Goal: Task Accomplishment & Management: Use online tool/utility

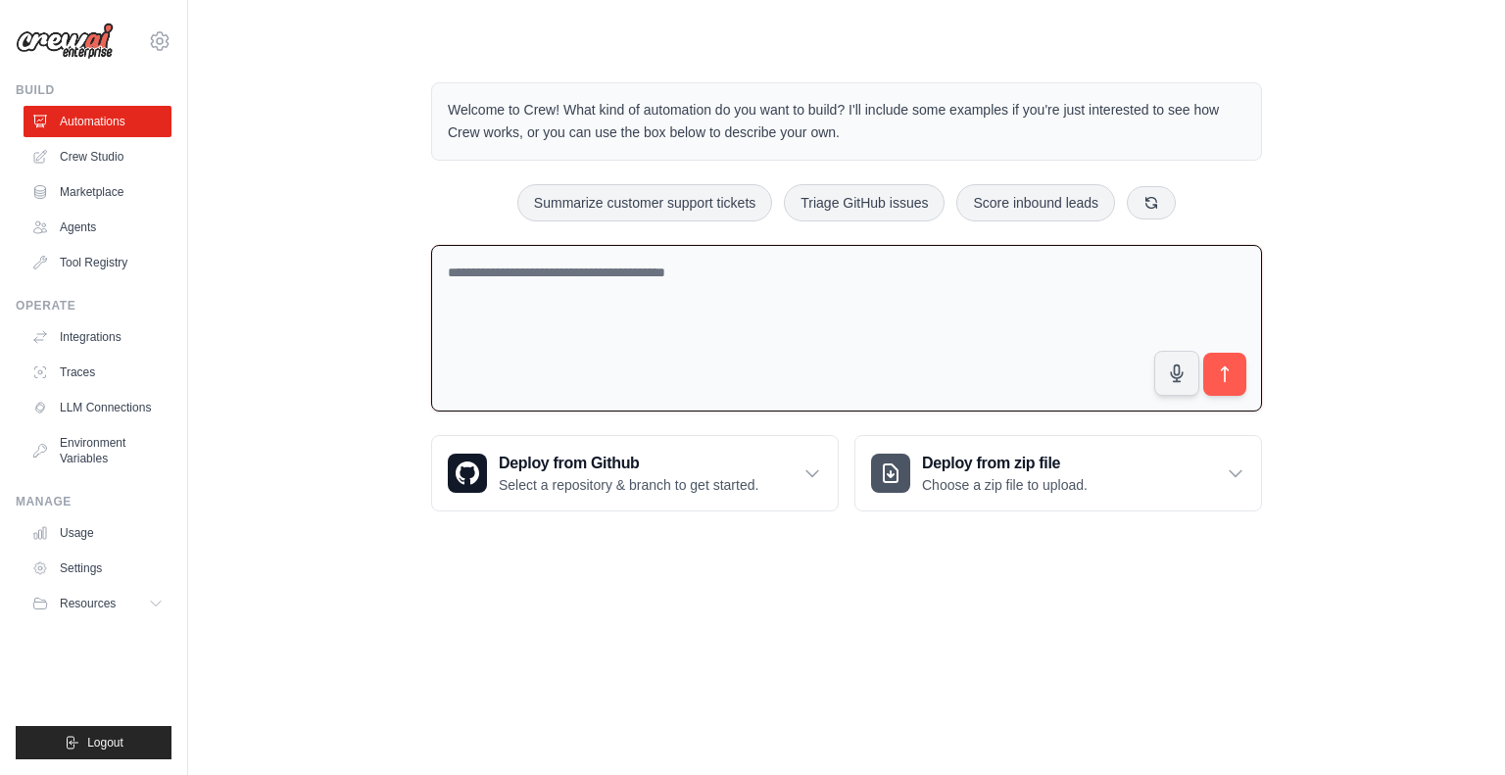
click at [511, 297] on textarea at bounding box center [846, 329] width 831 height 168
click at [533, 273] on textarea "**********" at bounding box center [846, 329] width 831 height 168
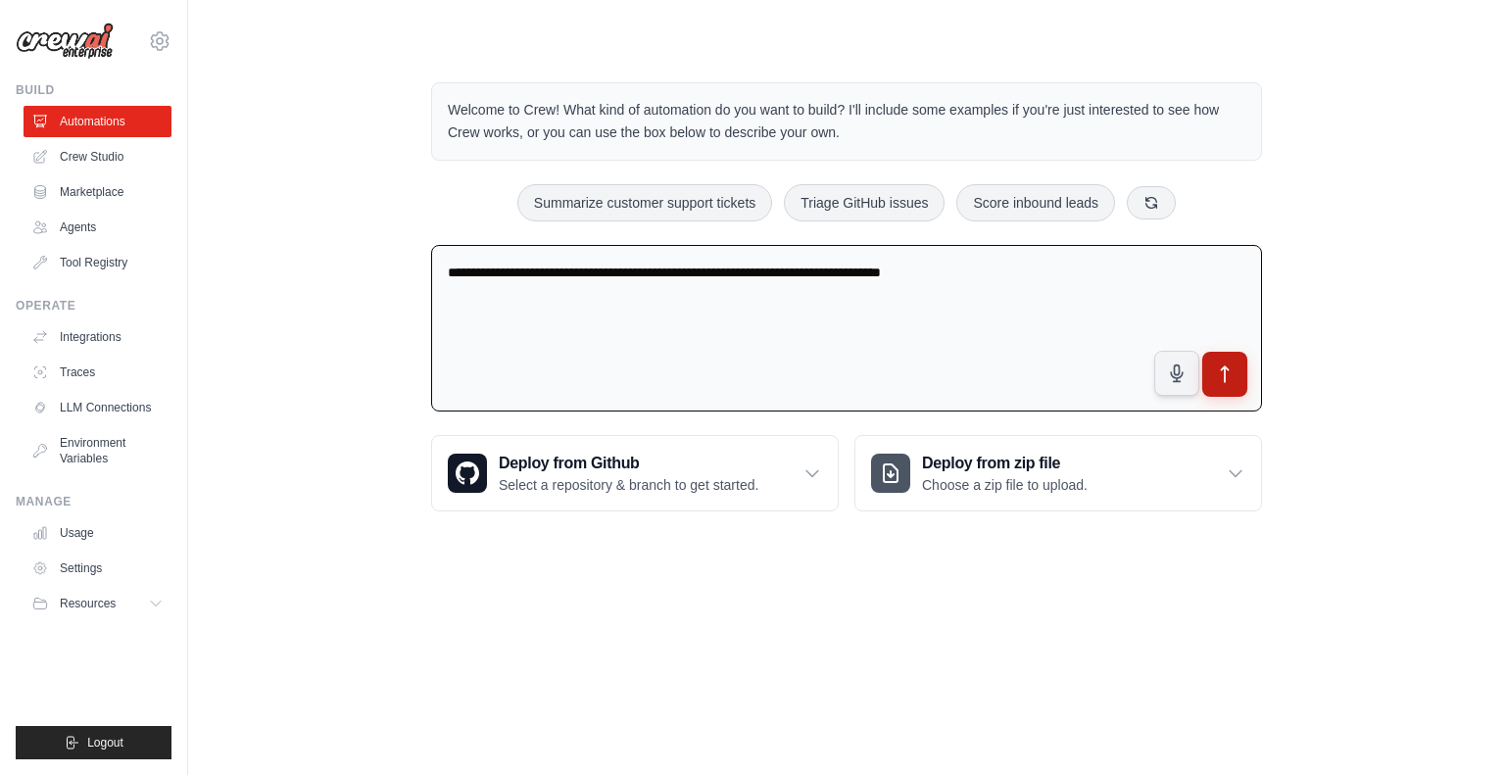
type textarea "**********"
click at [1234, 383] on button "submit" at bounding box center [1224, 374] width 45 height 45
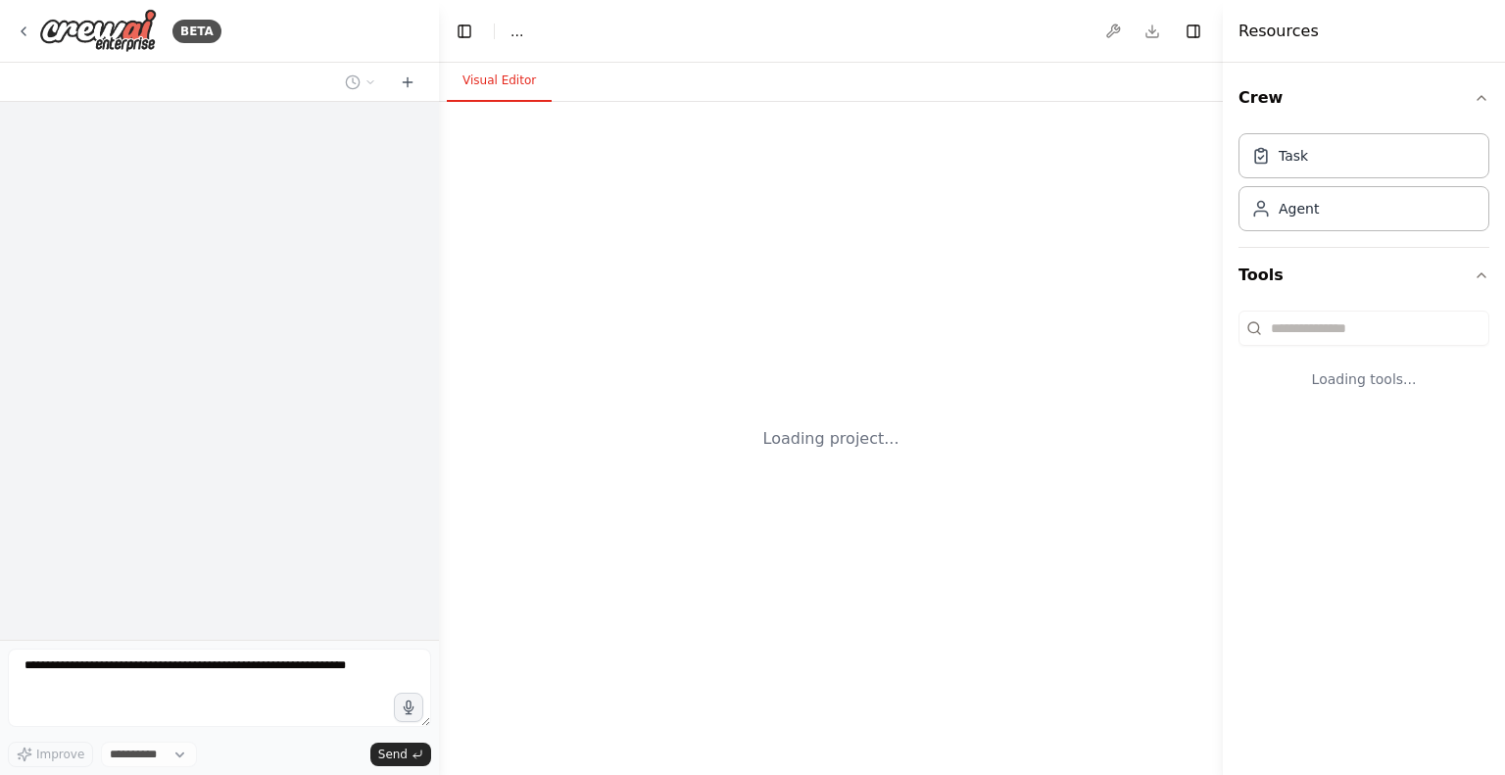
select select "****"
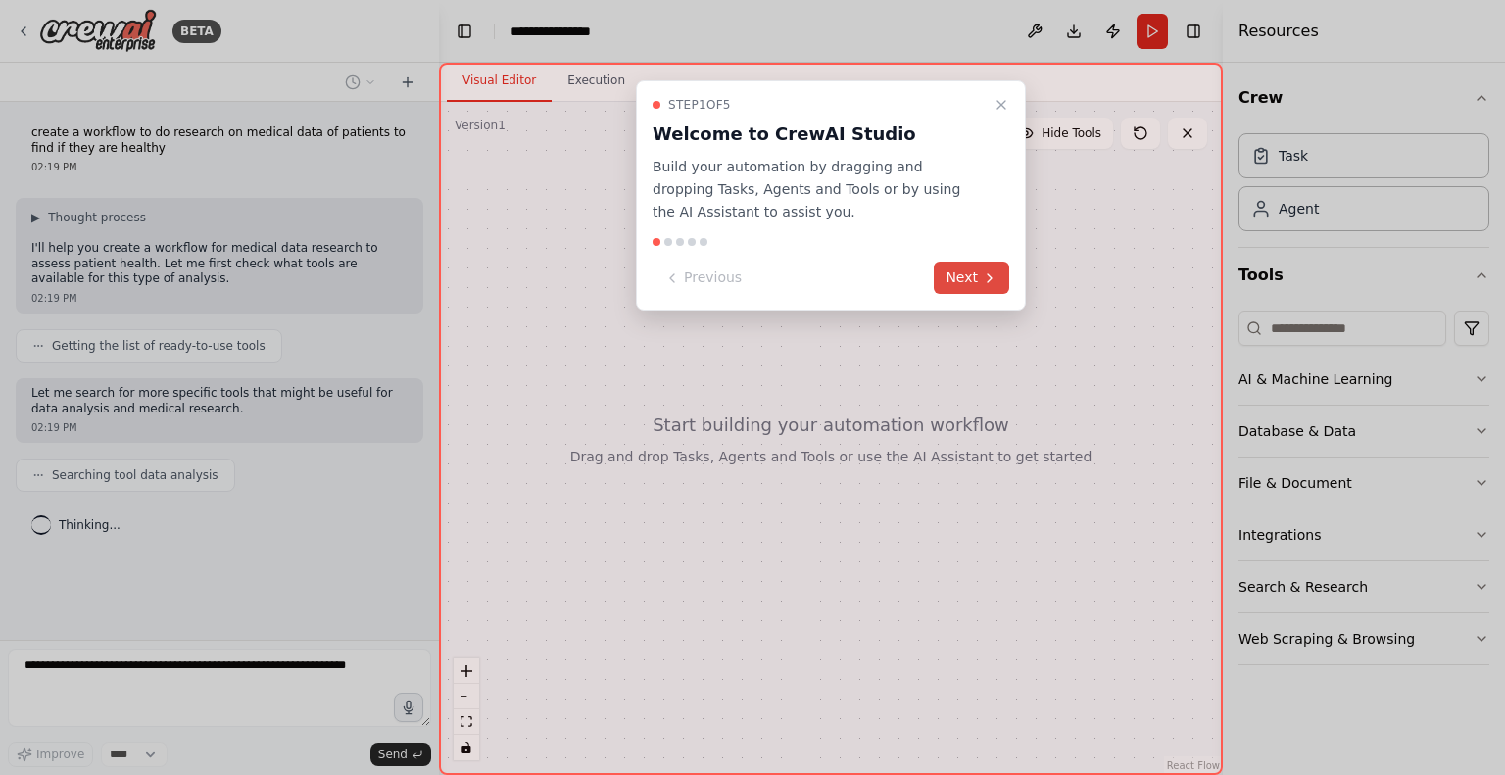
click at [969, 281] on button "Next" at bounding box center [971, 278] width 75 height 32
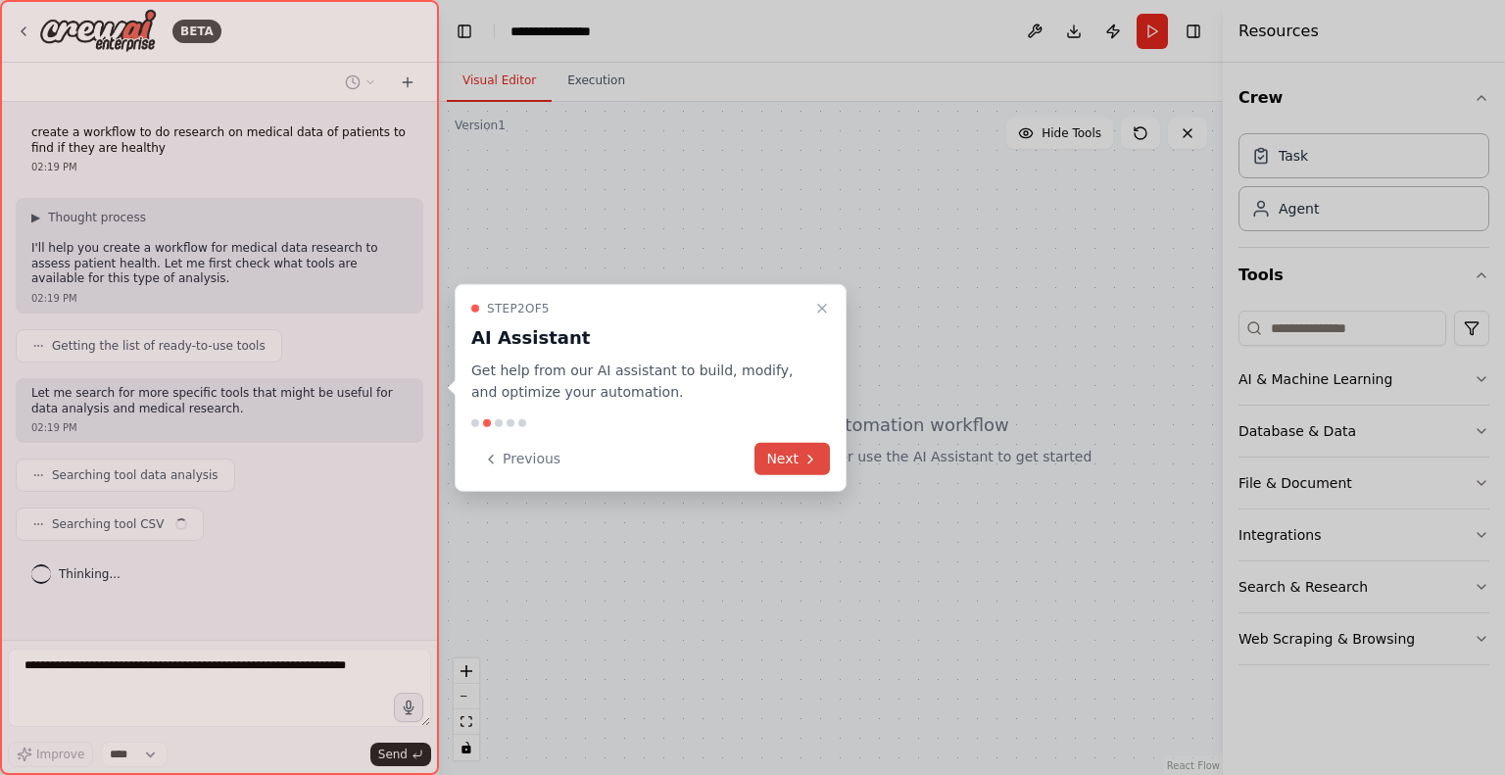
click at [787, 454] on button "Next" at bounding box center [792, 459] width 75 height 32
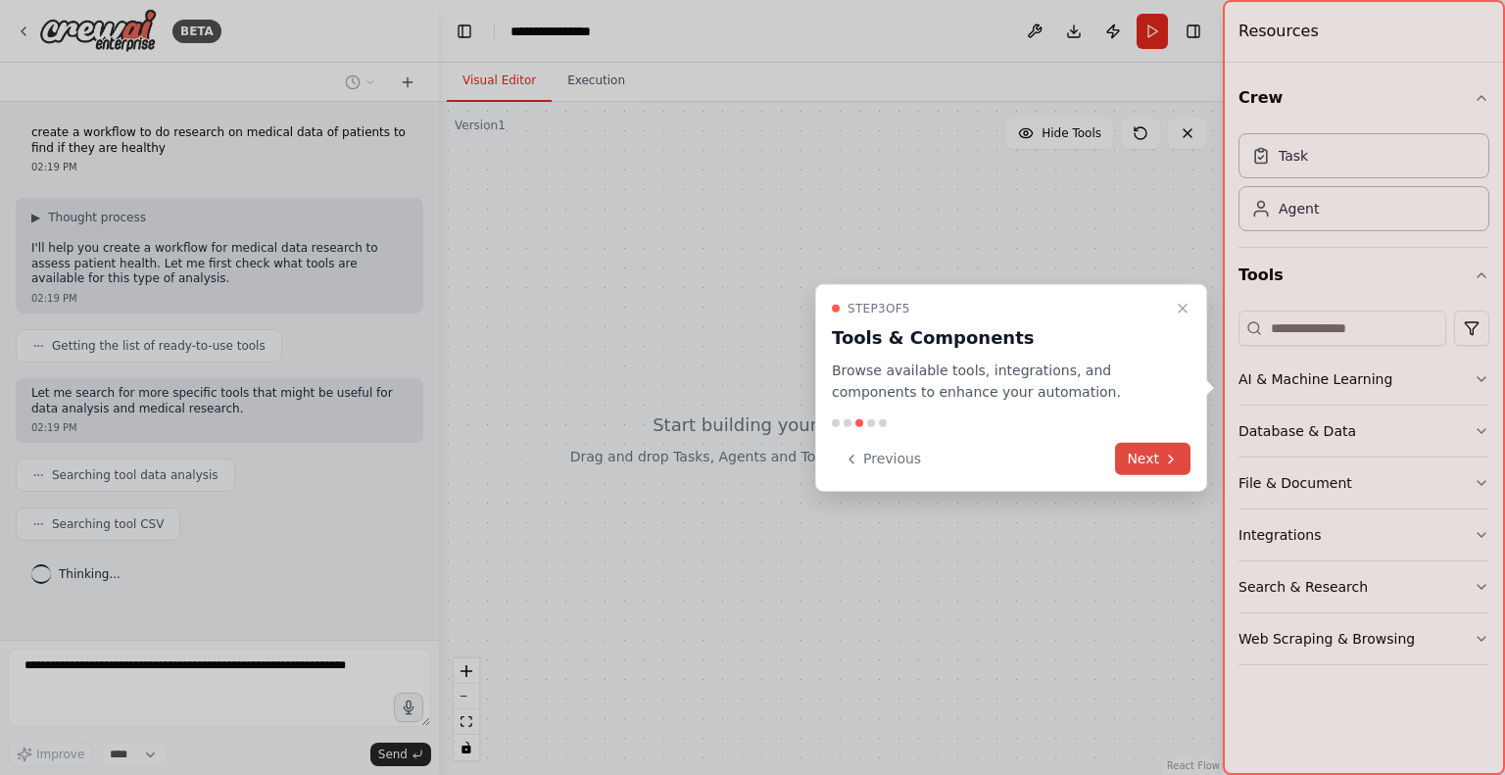
click at [1130, 451] on button "Next" at bounding box center [1152, 459] width 75 height 32
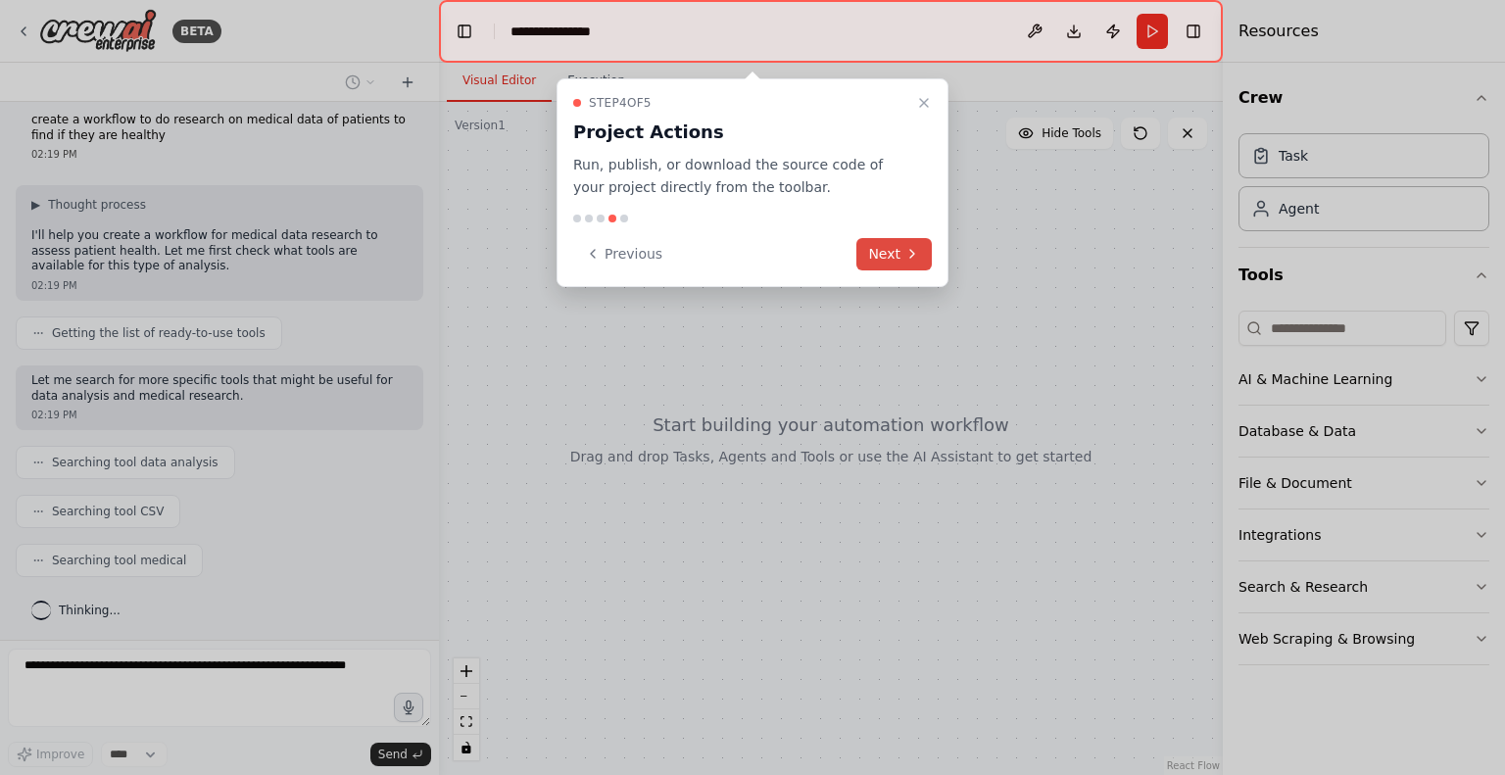
click at [892, 242] on button "Next" at bounding box center [893, 254] width 75 height 32
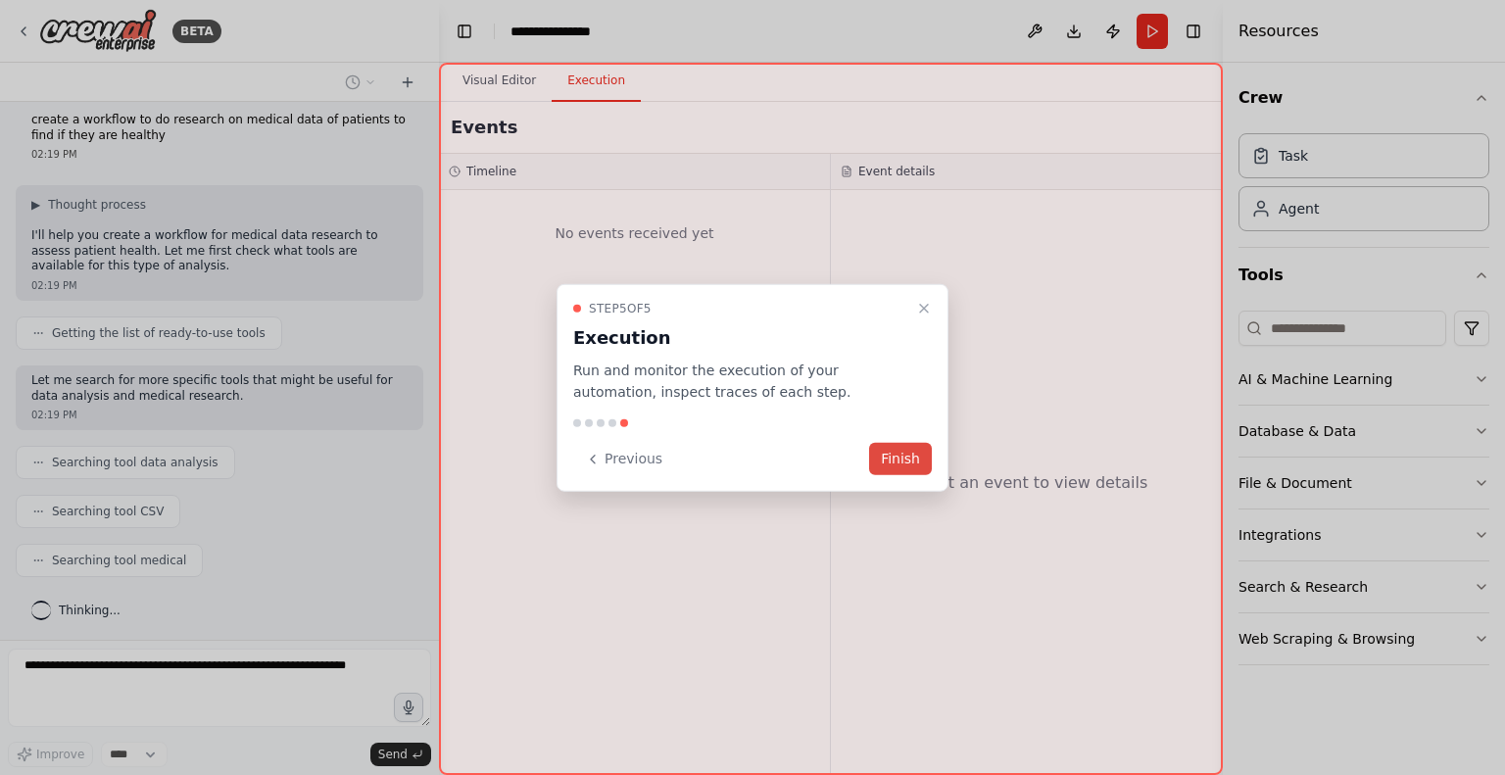
click at [905, 469] on button "Finish" at bounding box center [900, 459] width 63 height 32
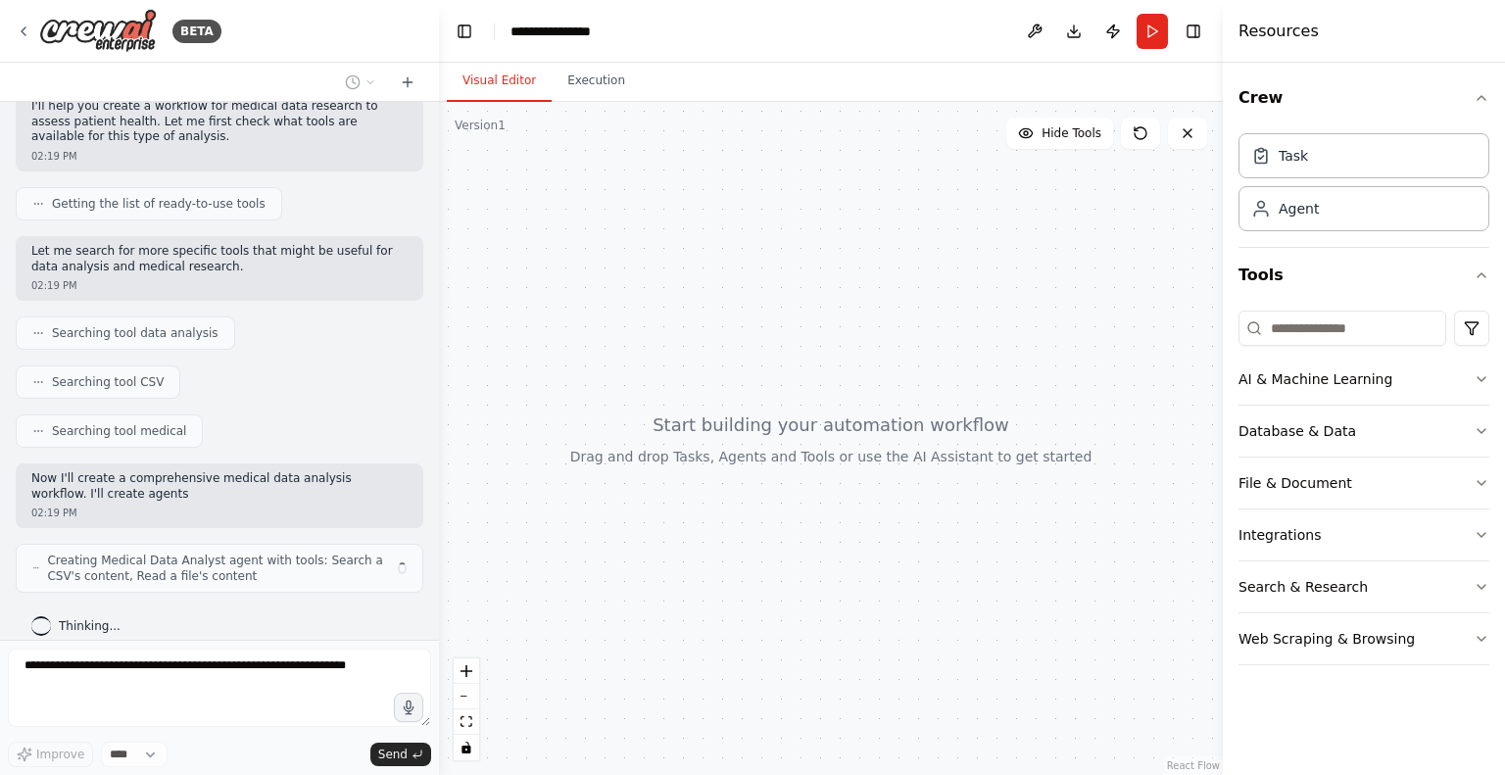
scroll to position [158, 0]
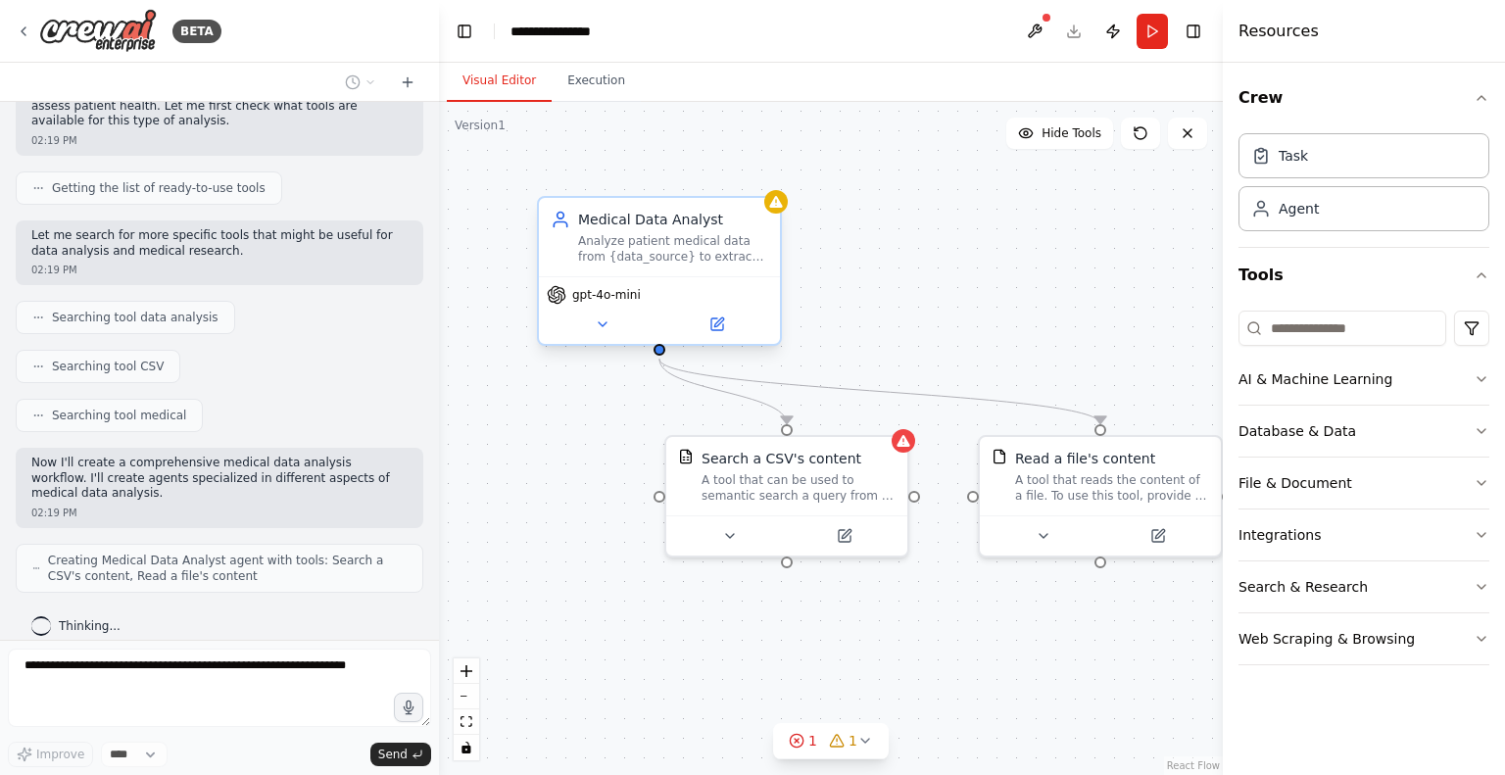
click at [645, 254] on div "Analyze patient medical data from {data_source} to extract key health indicator…" at bounding box center [673, 248] width 190 height 31
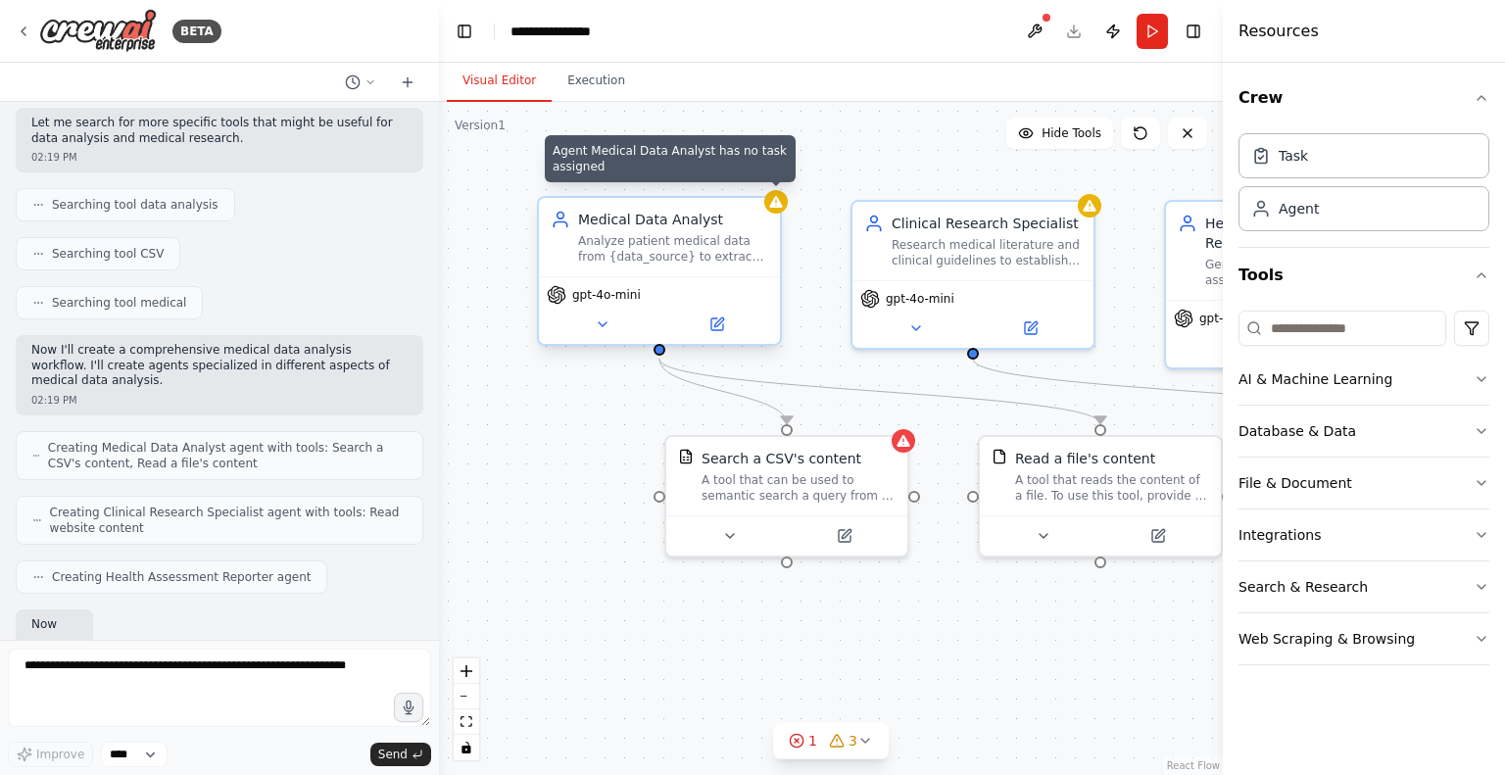
scroll to position [384, 0]
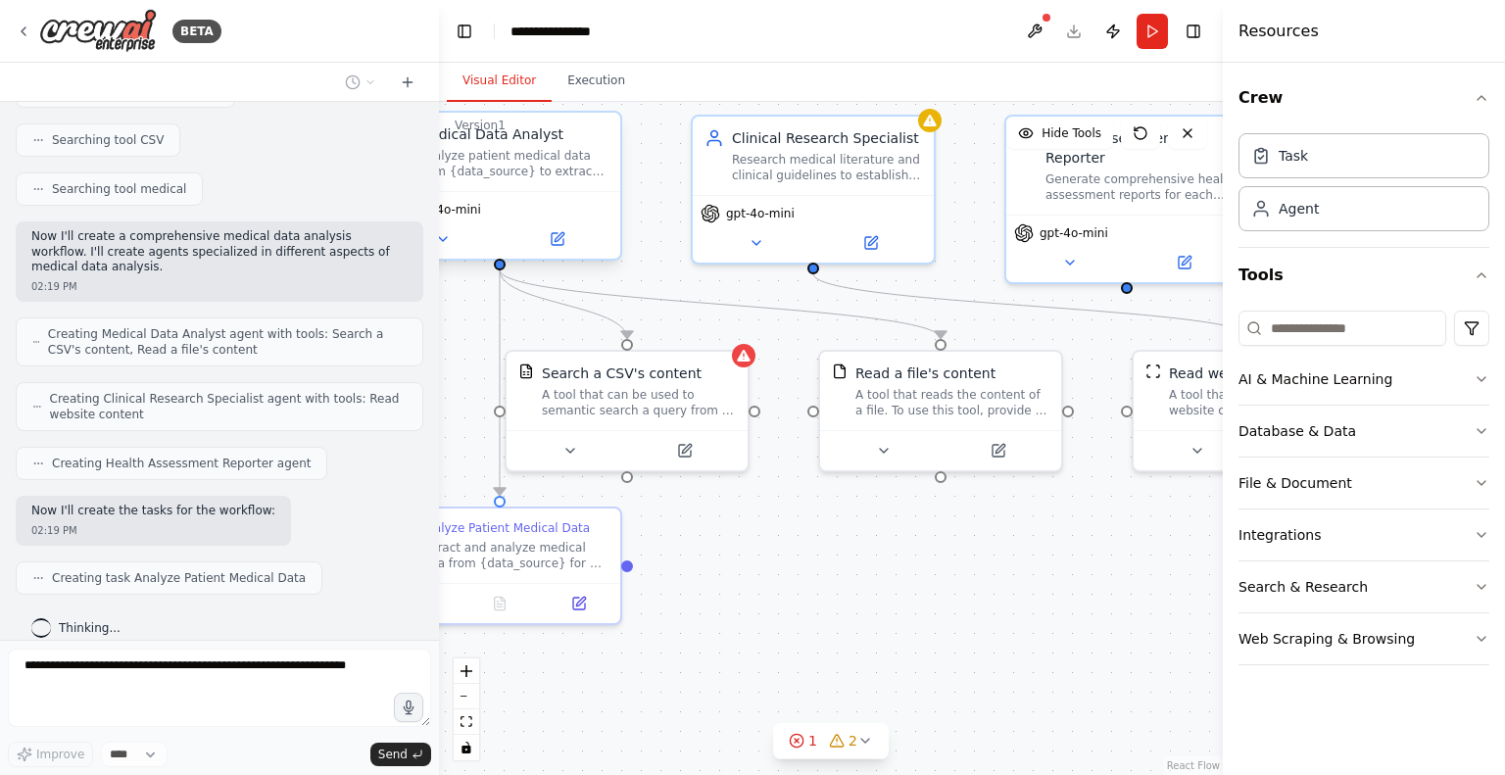
drag, startPoint x: 932, startPoint y: 631, endPoint x: 772, endPoint y: 546, distance: 181.0
click at [772, 546] on div ".deletable-edge-delete-btn { width: 20px; height: 20px; border: 0px solid #ffff…" at bounding box center [831, 438] width 784 height 673
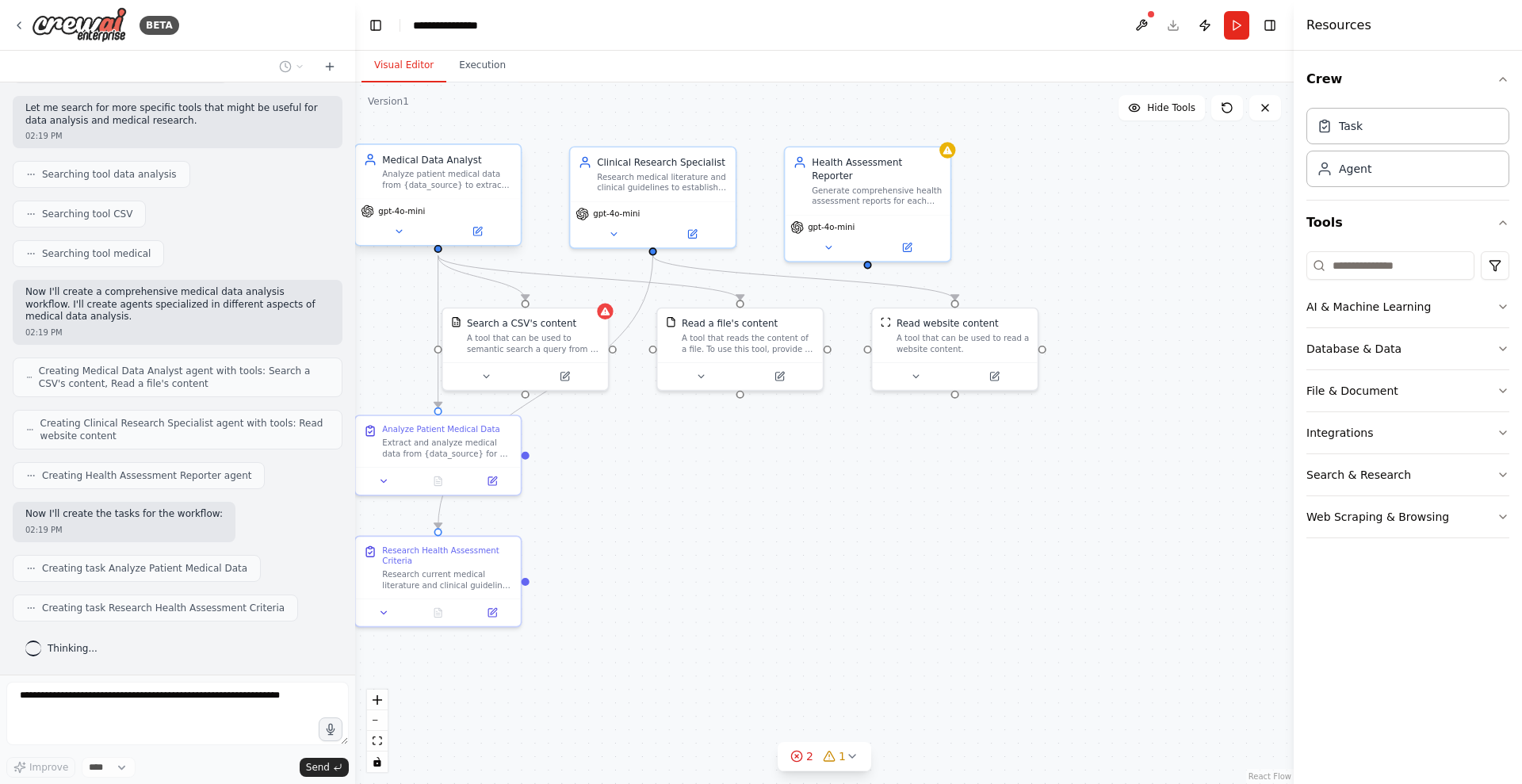
scroll to position [250, 0]
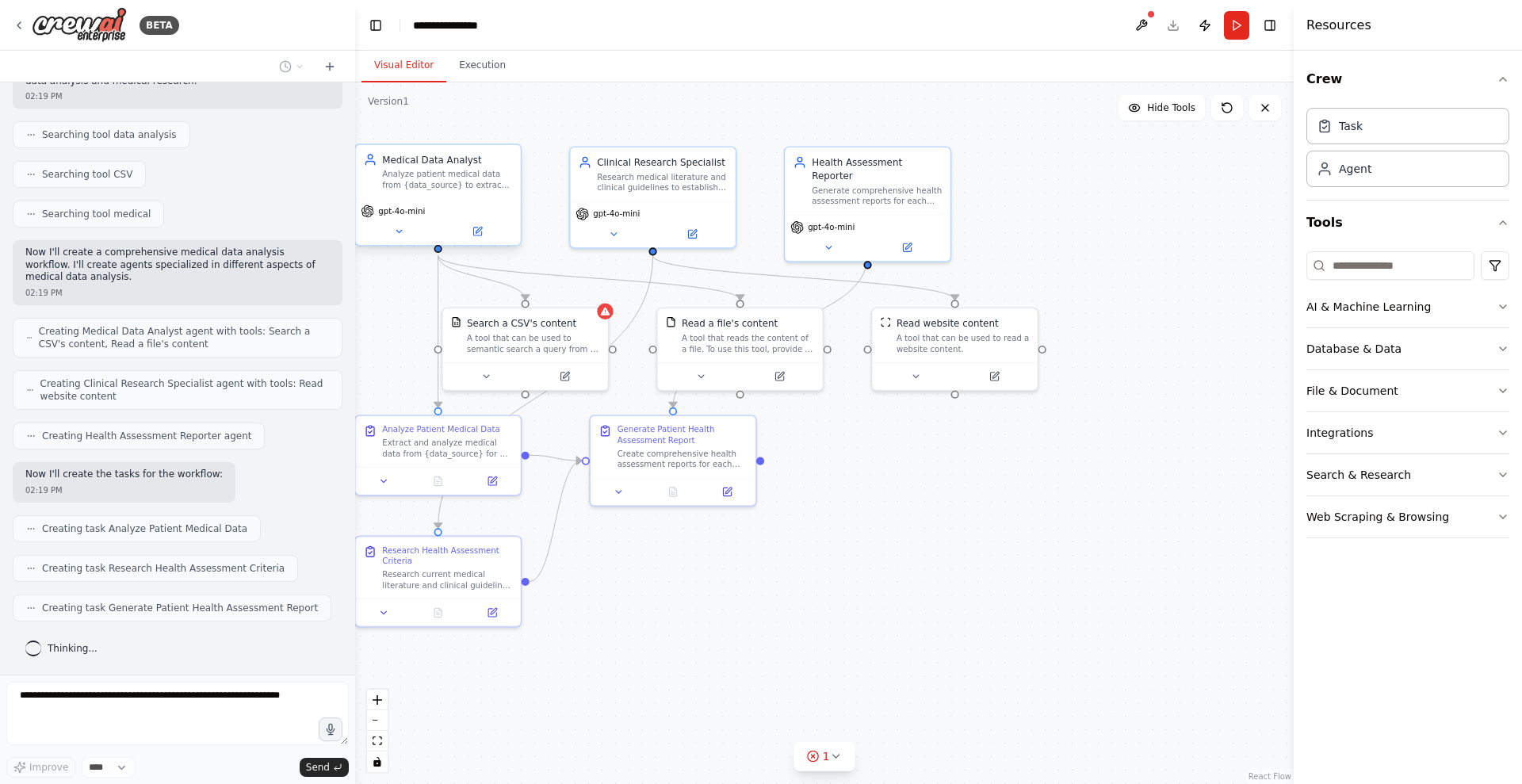
click at [444, 171] on div "Analyze patient medical data from {data_source} to extract key health indicator…" at bounding box center [447, 180] width 130 height 21
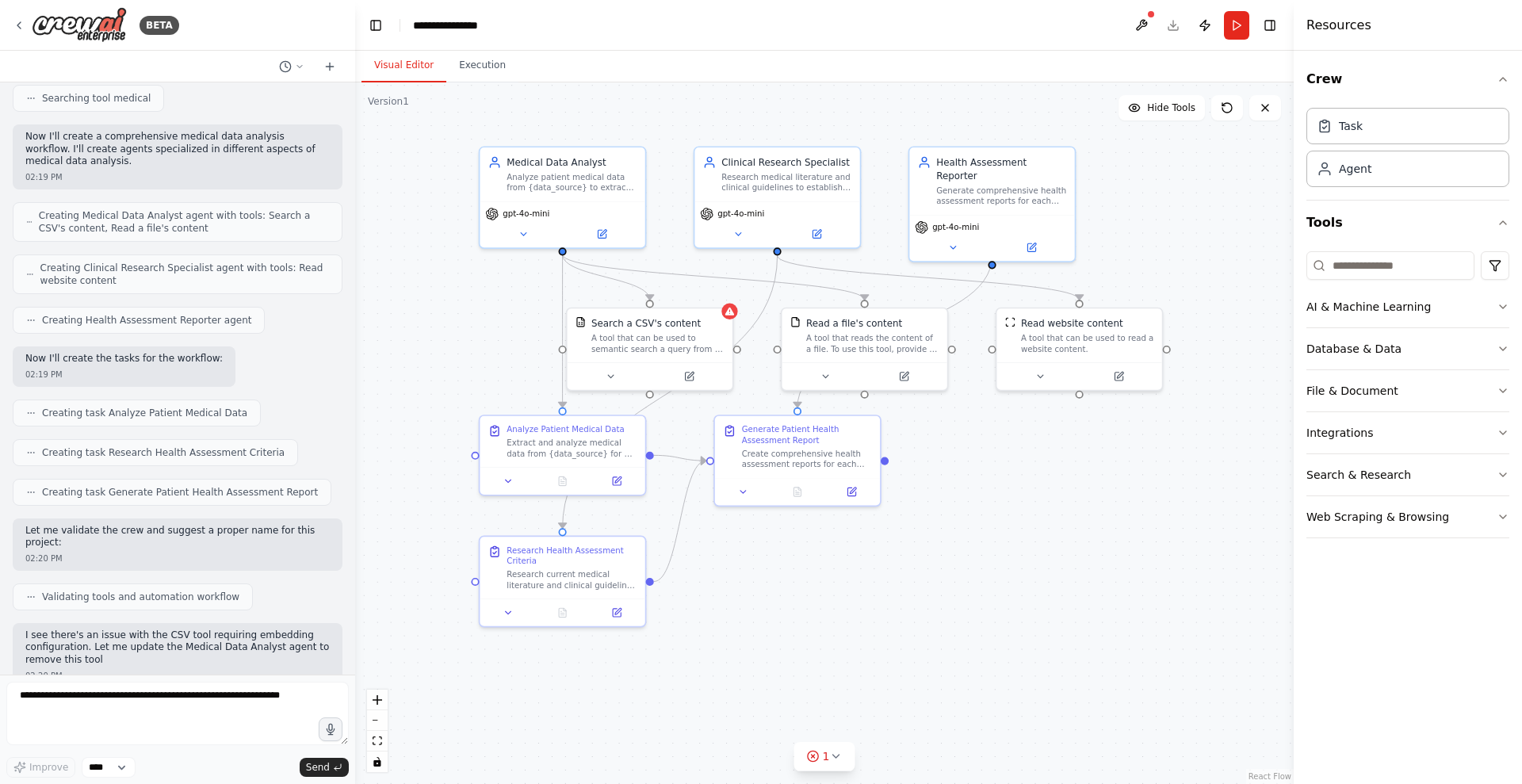
scroll to position [378, 0]
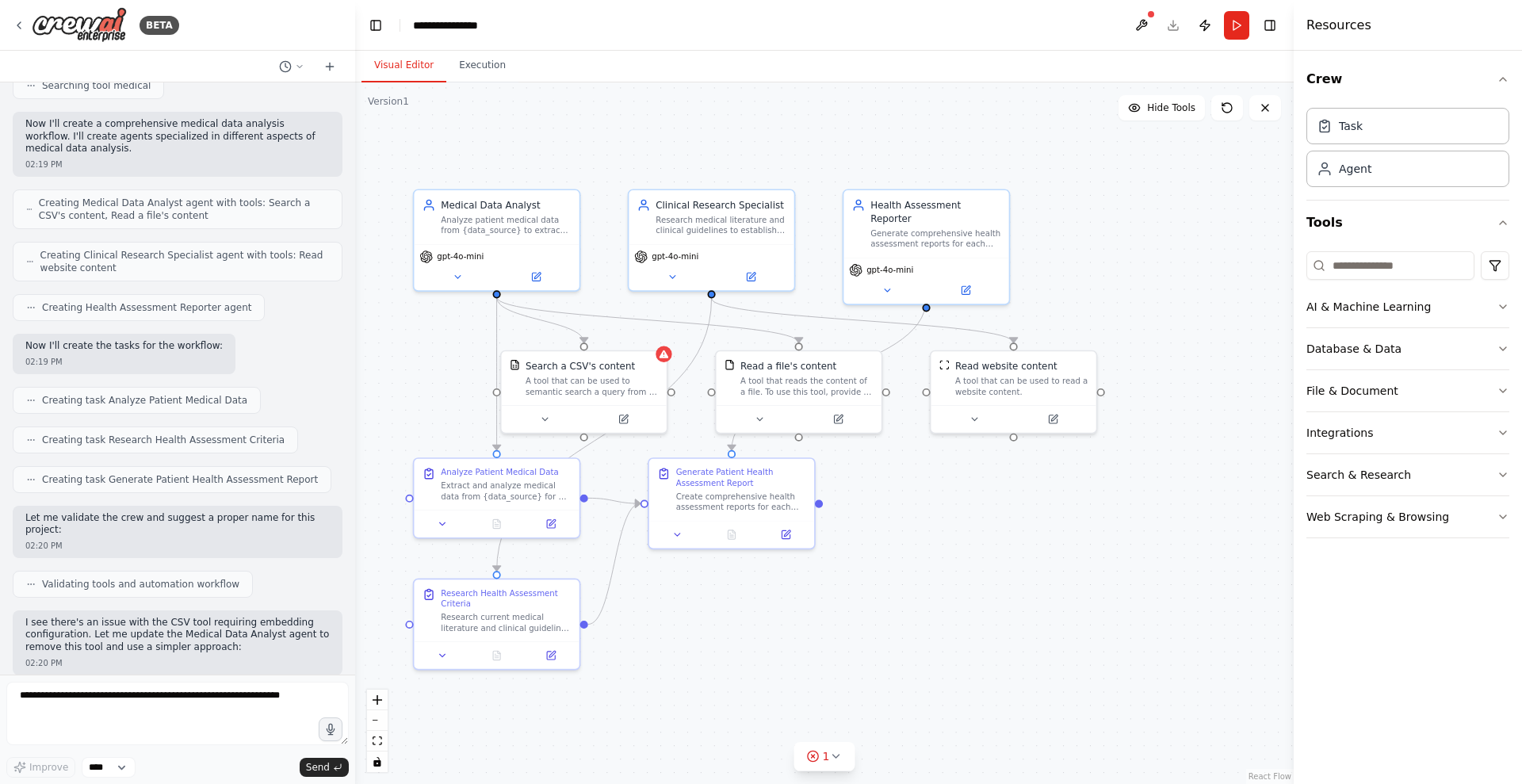
drag, startPoint x: 709, startPoint y: 685, endPoint x: 768, endPoint y: 728, distance: 73.0
click at [768, 626] on div ".deletable-edge-delete-btn { width: 20px; height: 20px; border: 0px solid #ffff…" at bounding box center [825, 433] width 939 height 701
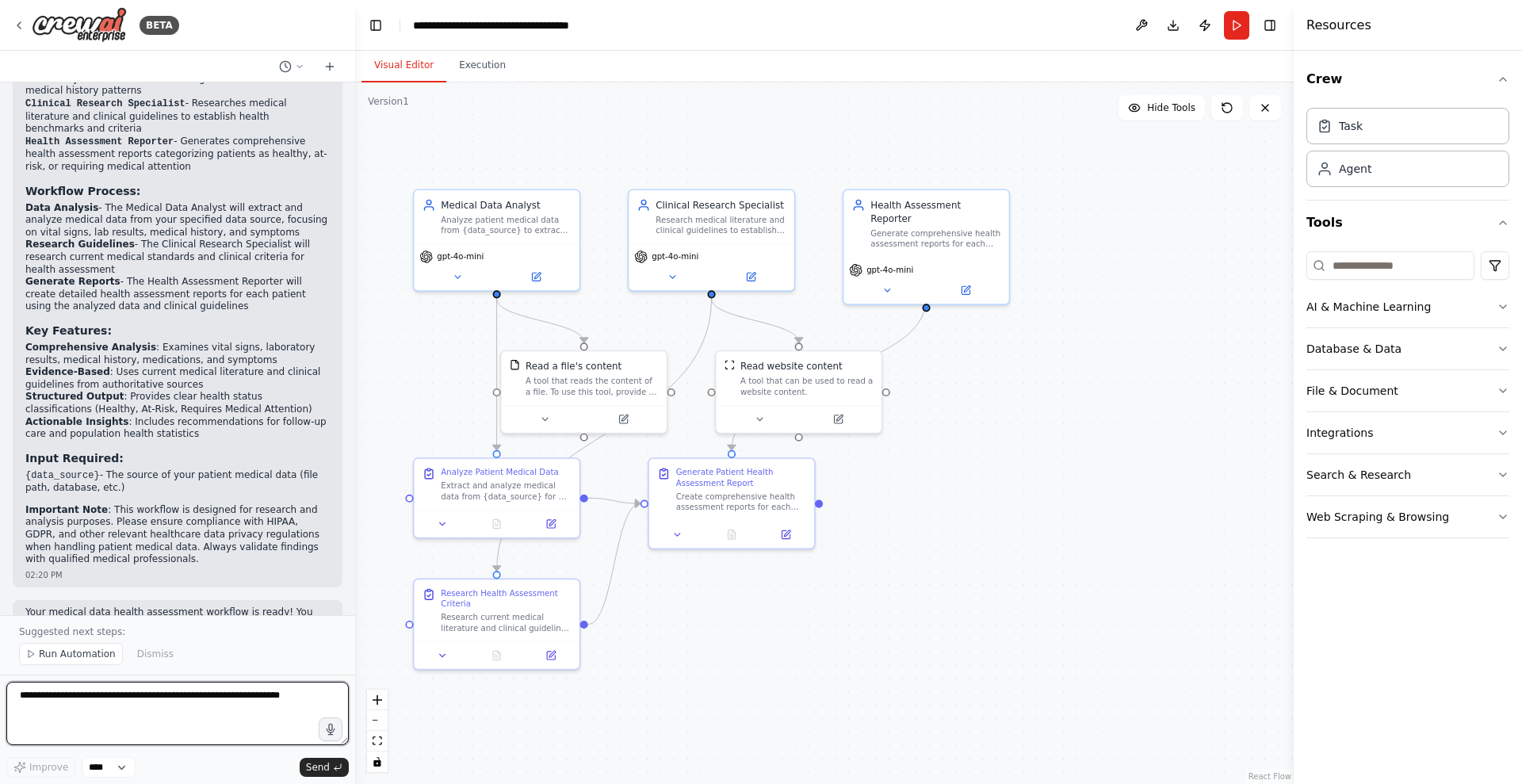
scroll to position [1448, 0]
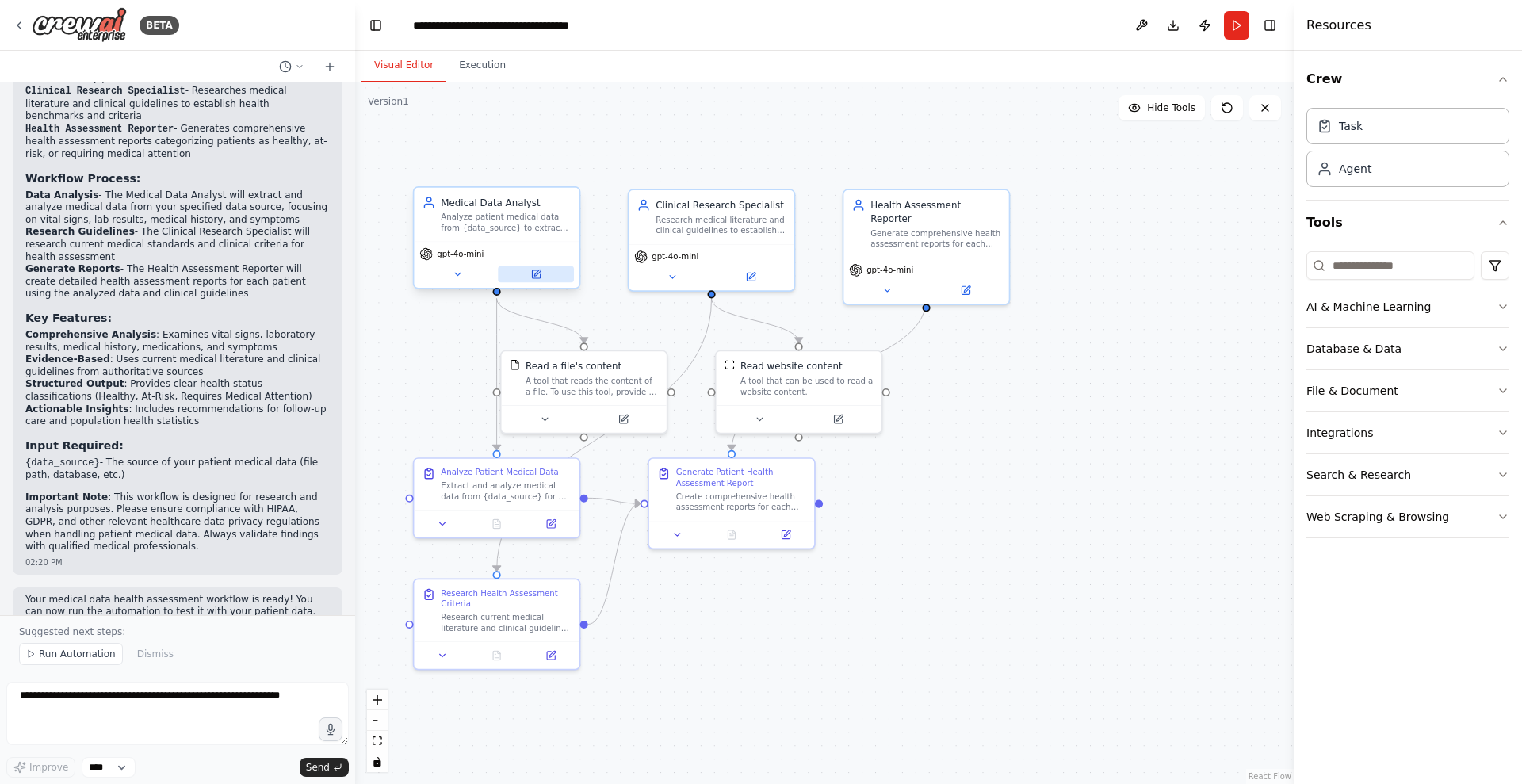
click at [538, 277] on icon at bounding box center [536, 274] width 8 height 8
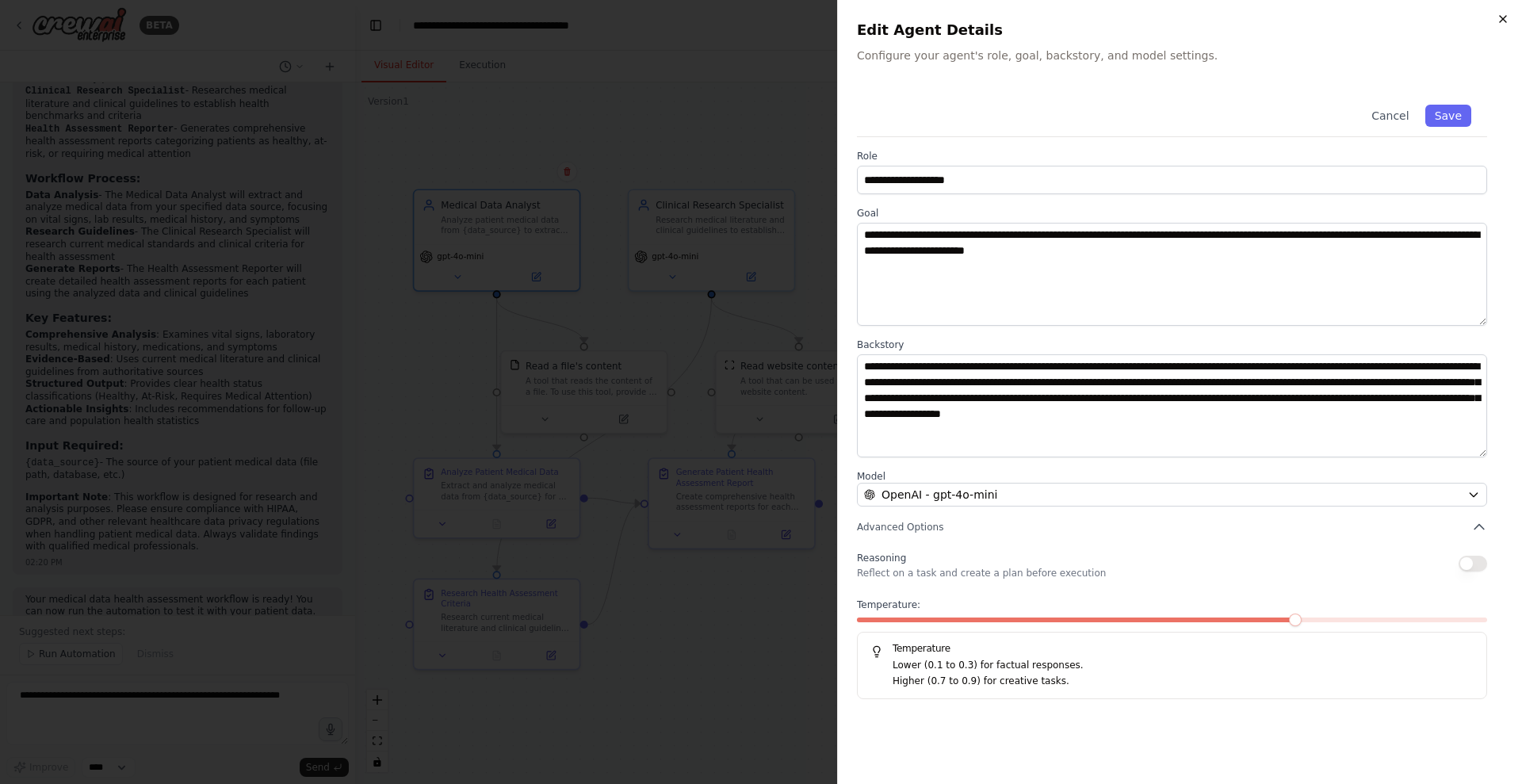
click at [1217, 15] on icon "button" at bounding box center [1503, 19] width 13 height 13
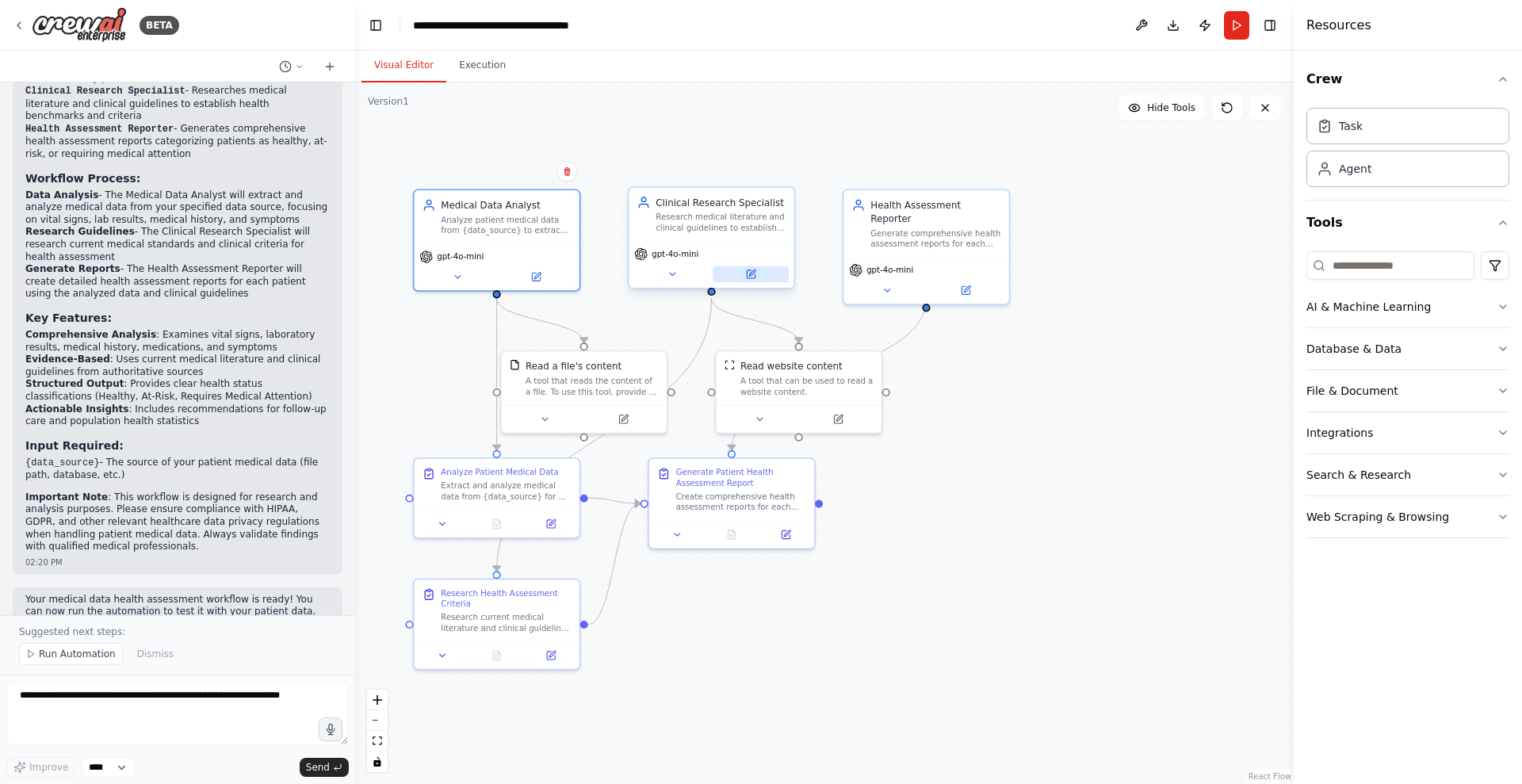
click at [751, 282] on button at bounding box center [751, 274] width 76 height 16
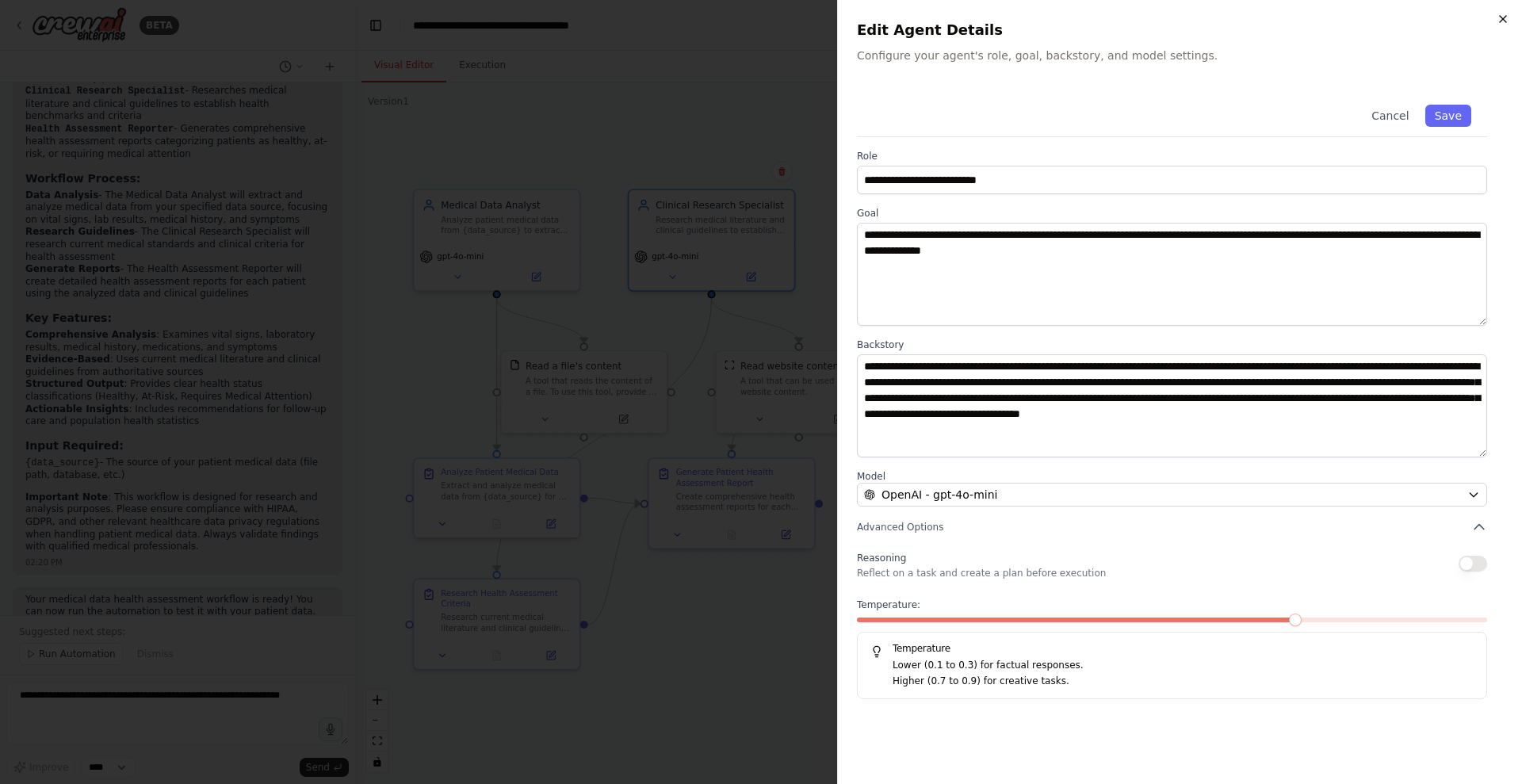
click at [1217, 21] on icon "button" at bounding box center [1503, 19] width 13 height 13
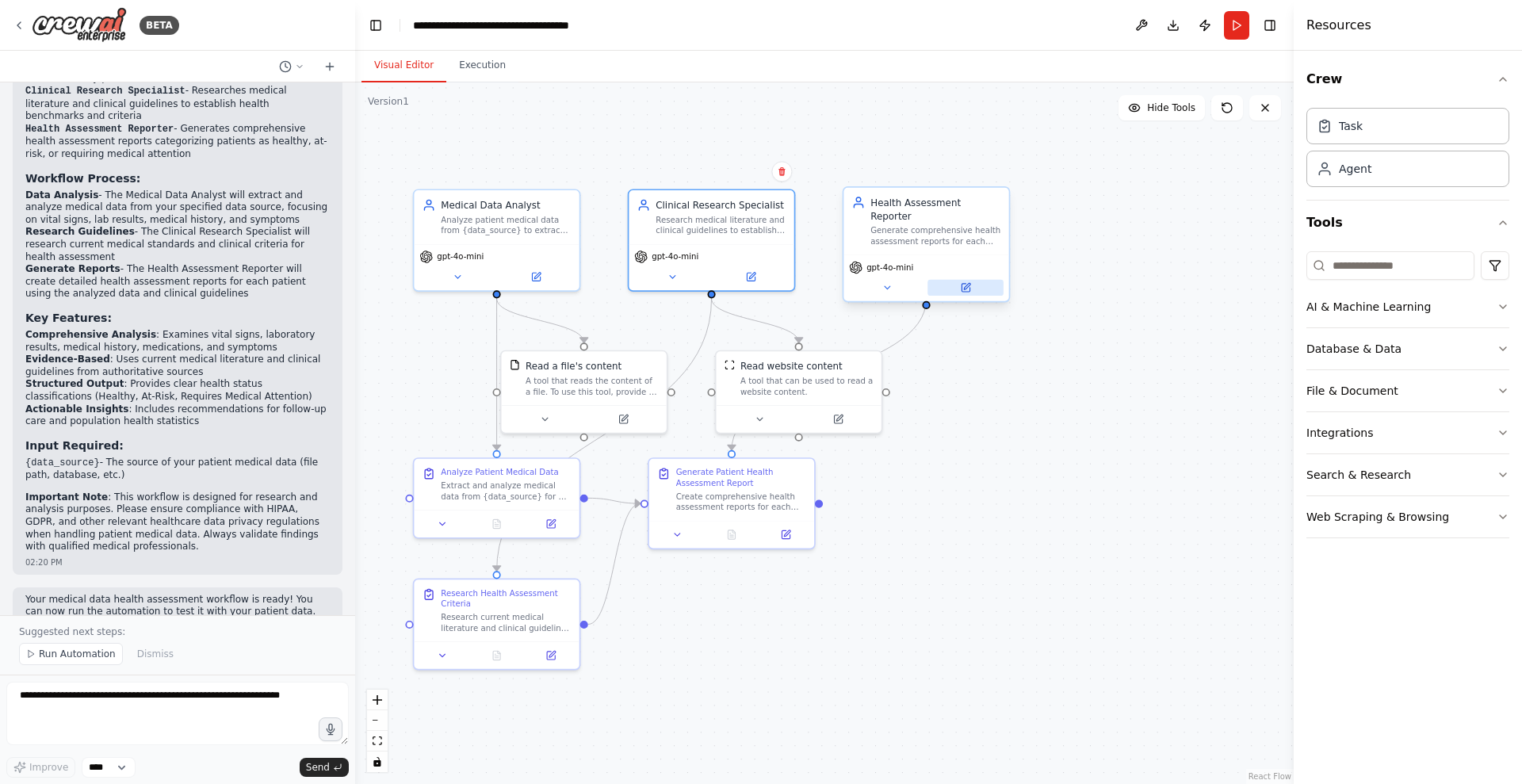
click at [969, 284] on icon at bounding box center [966, 288] width 8 height 8
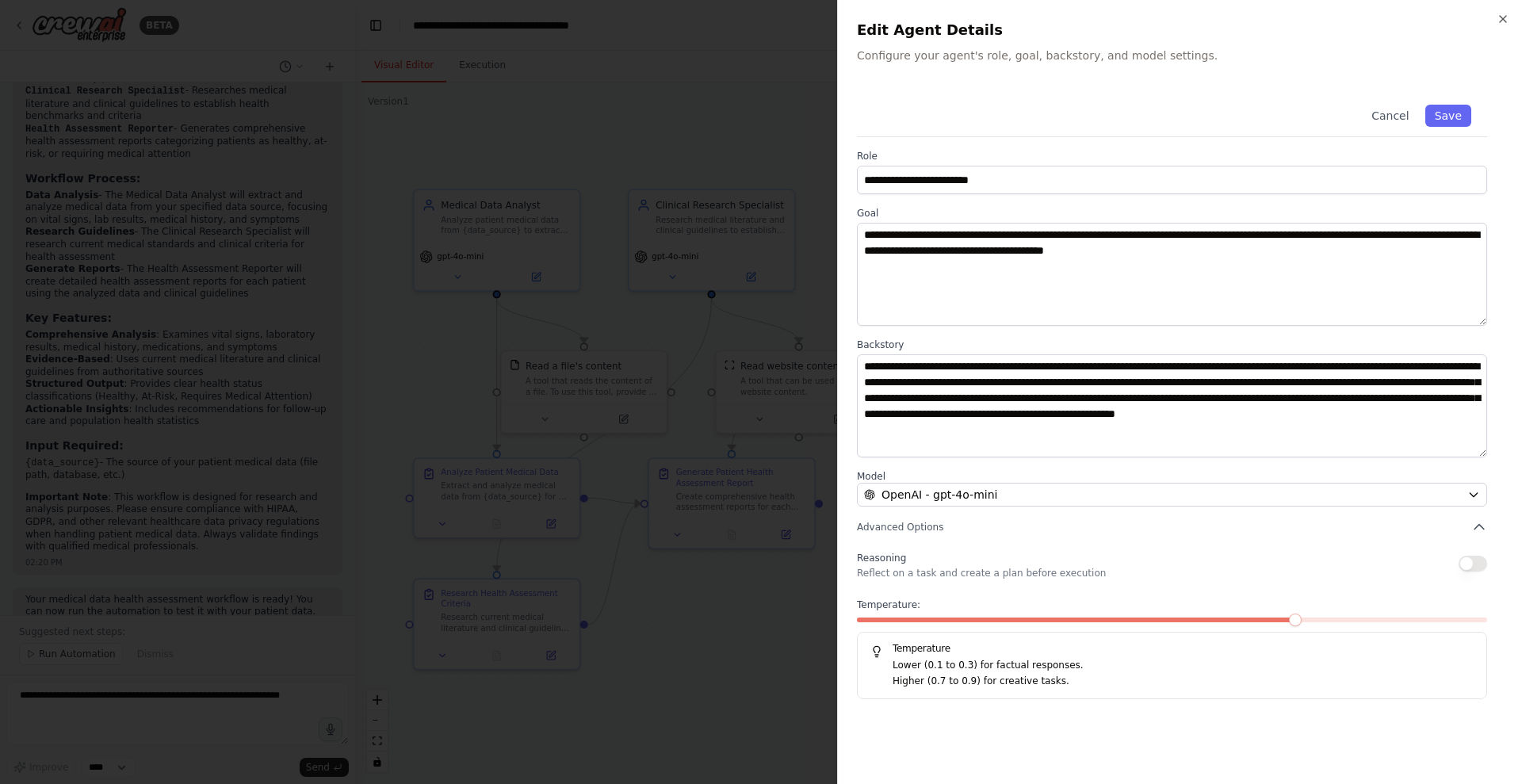
click at [1217, 13] on div "**********" at bounding box center [1180, 392] width 685 height 784
click at [1217, 23] on icon "button" at bounding box center [1503, 19] width 13 height 13
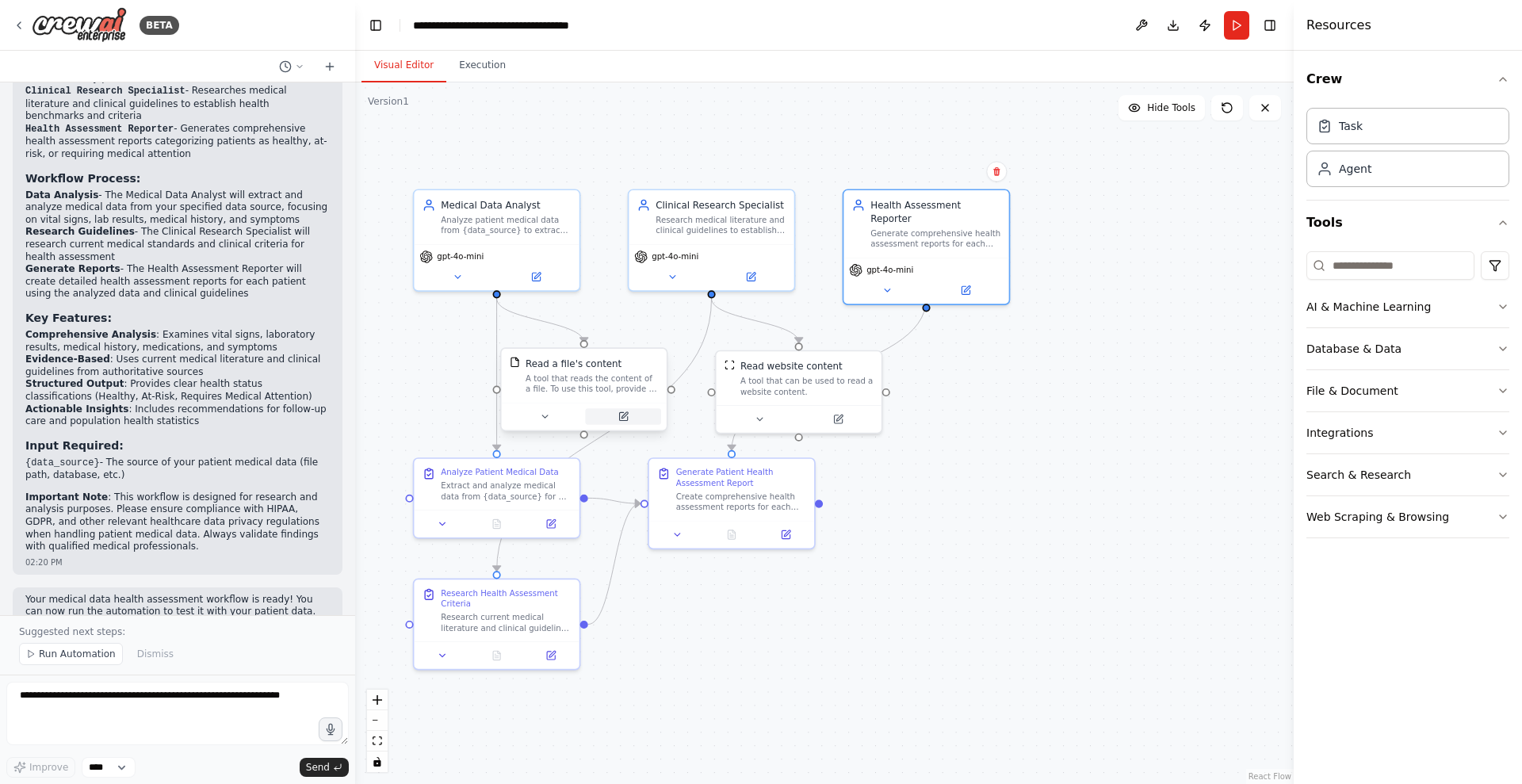
click at [620, 412] on icon at bounding box center [623, 417] width 11 height 11
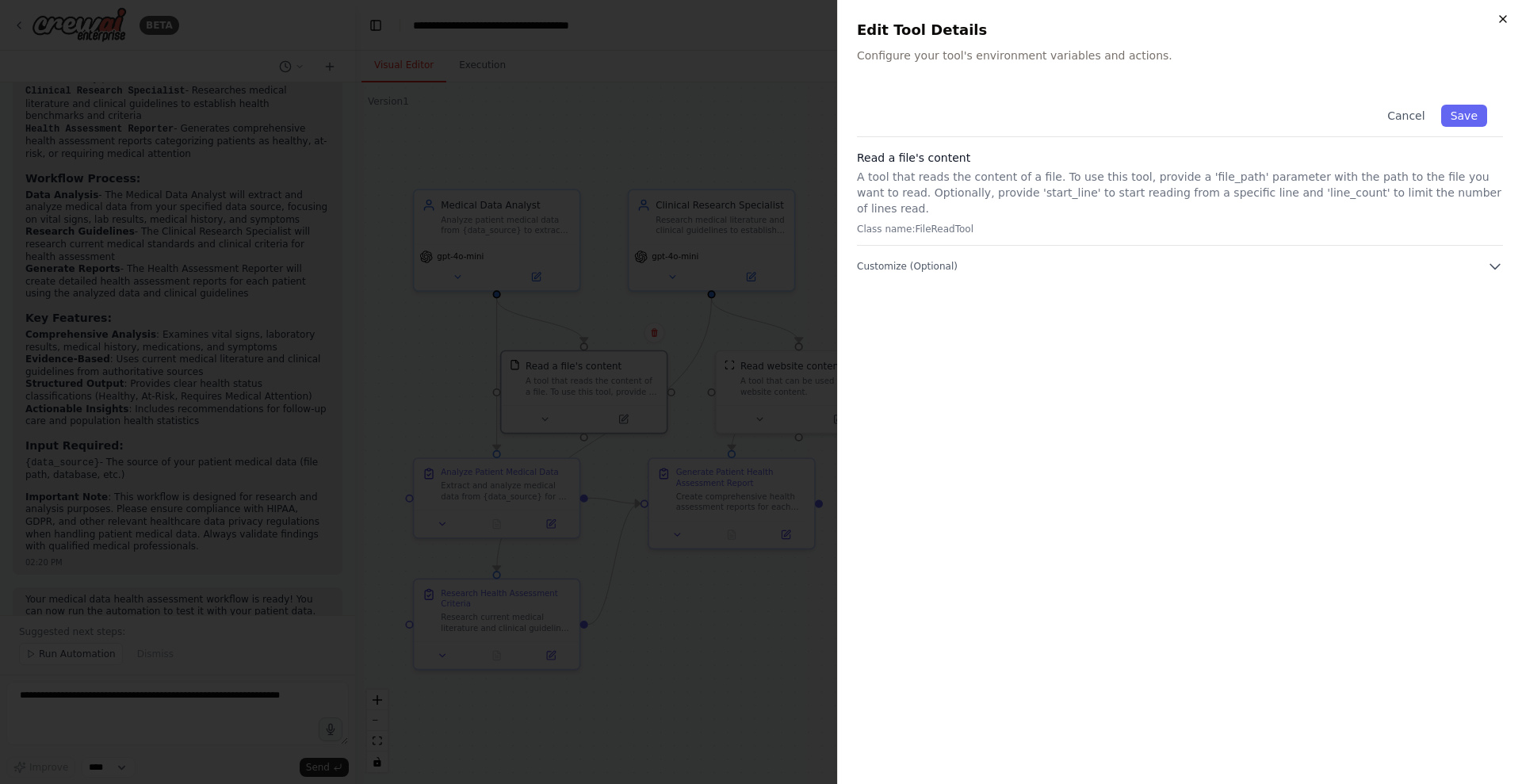
click at [1217, 17] on icon "button" at bounding box center [1503, 19] width 13 height 13
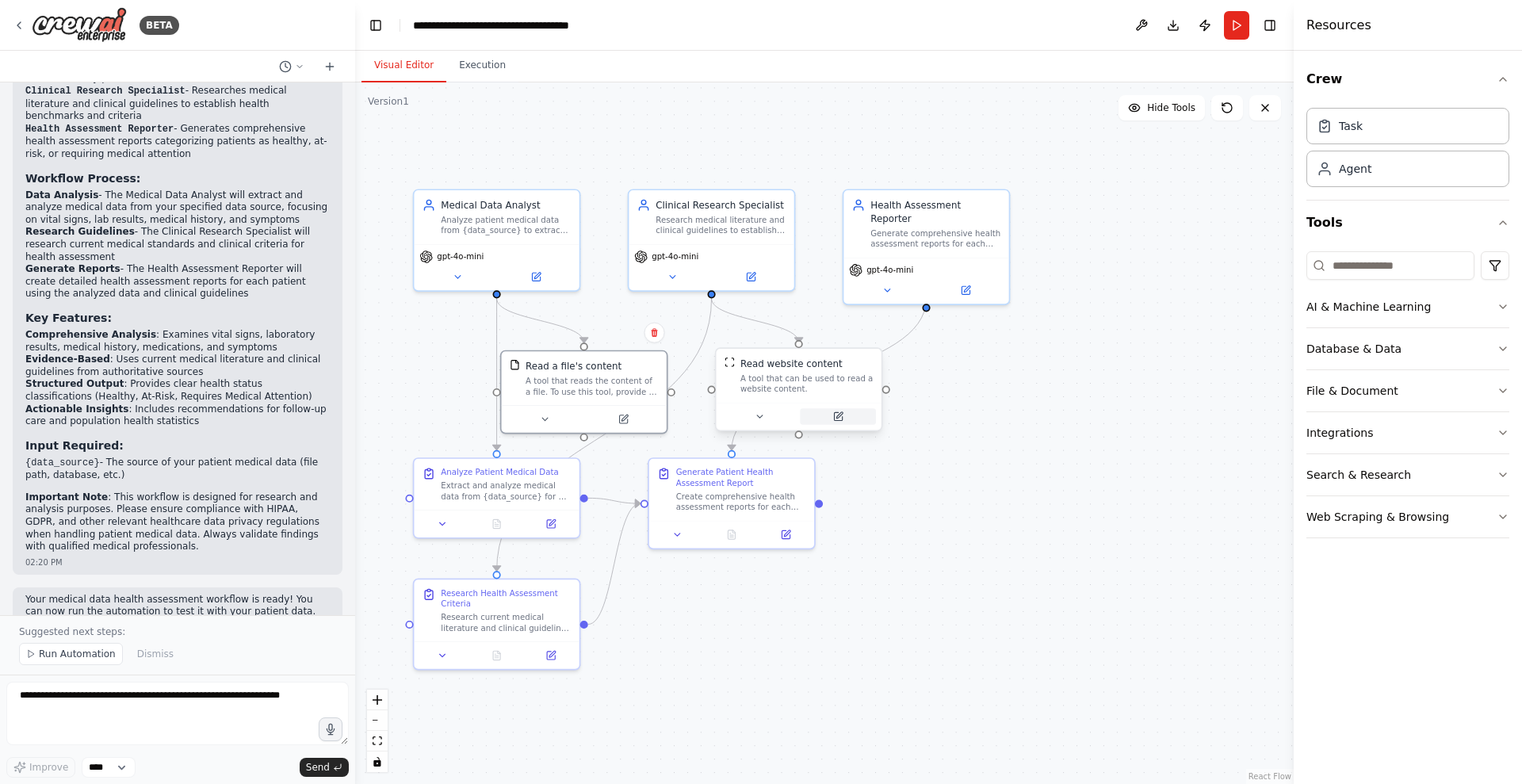
click at [841, 414] on icon at bounding box center [840, 416] width 6 height 6
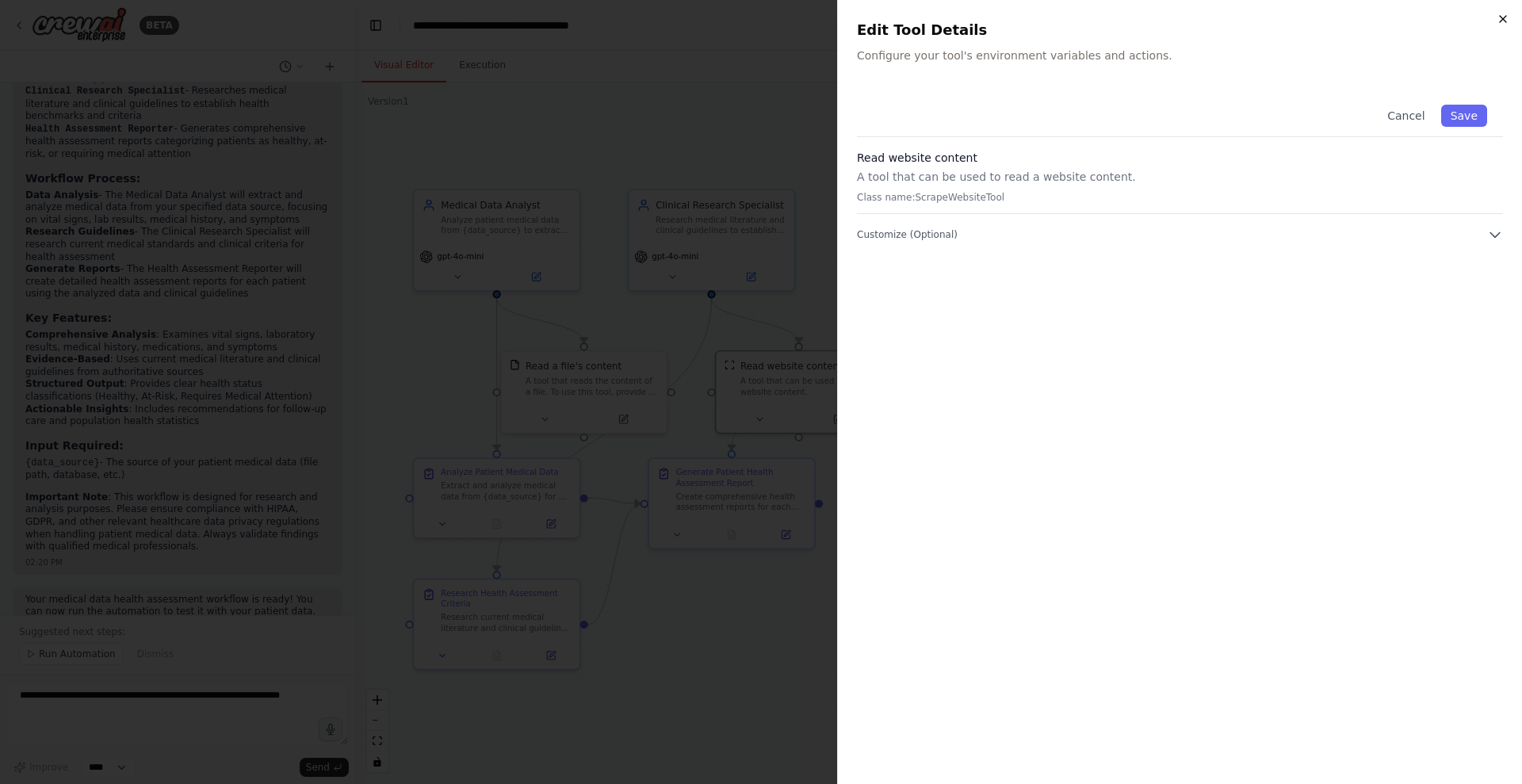
click at [1217, 23] on icon "button" at bounding box center [1503, 19] width 13 height 13
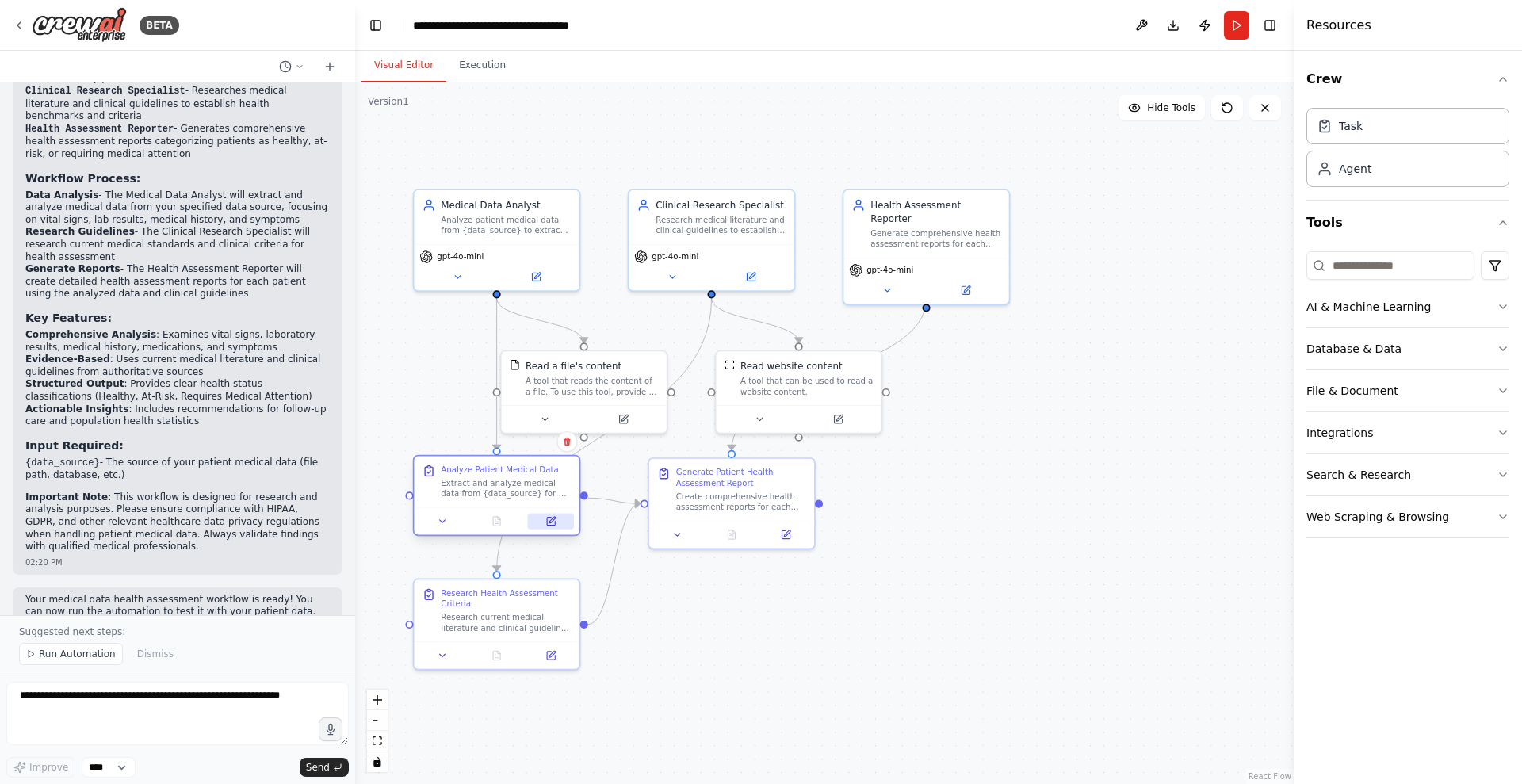
click at [549, 520] on icon at bounding box center [551, 521] width 8 height 8
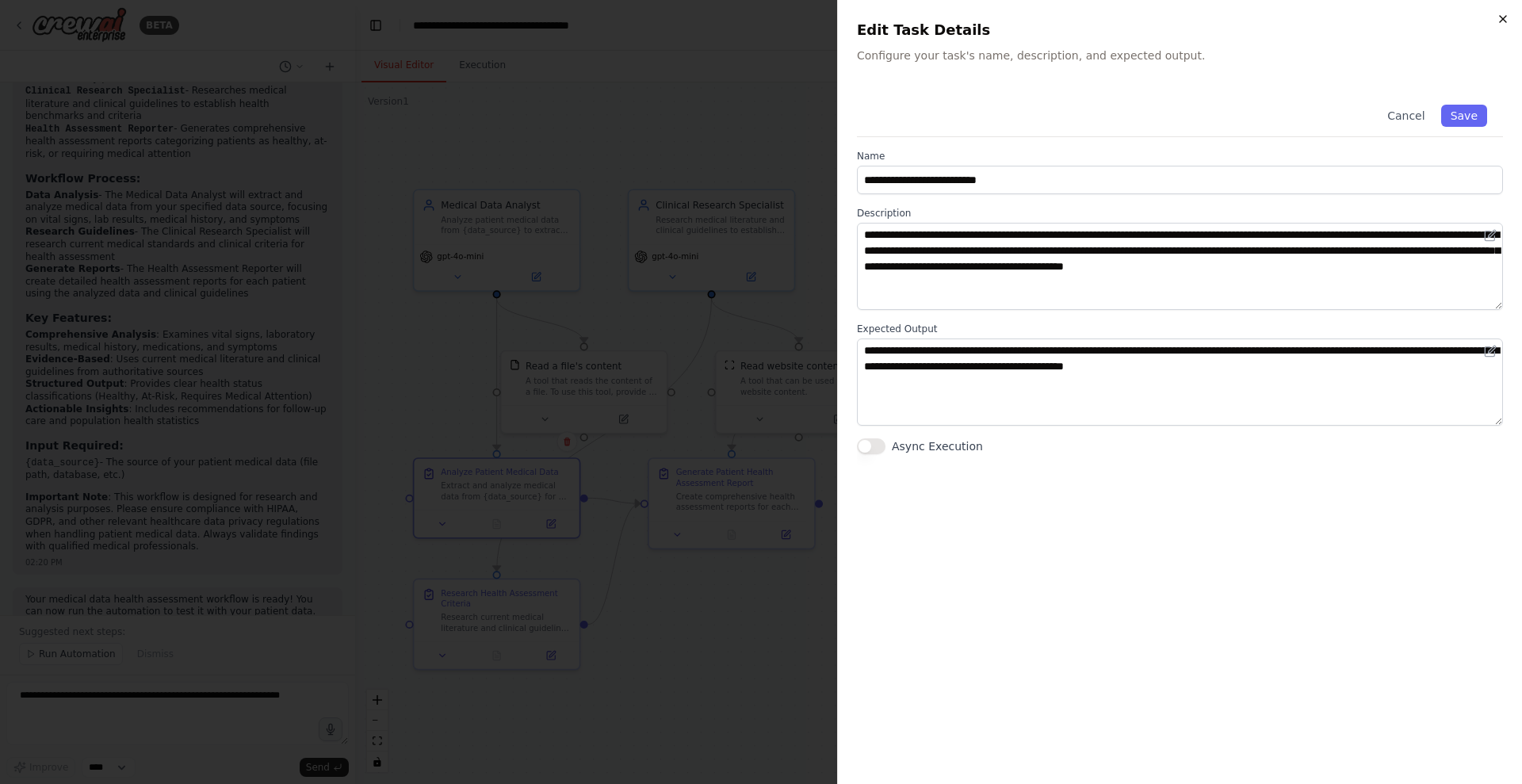
click at [1217, 19] on icon "button" at bounding box center [1503, 19] width 13 height 13
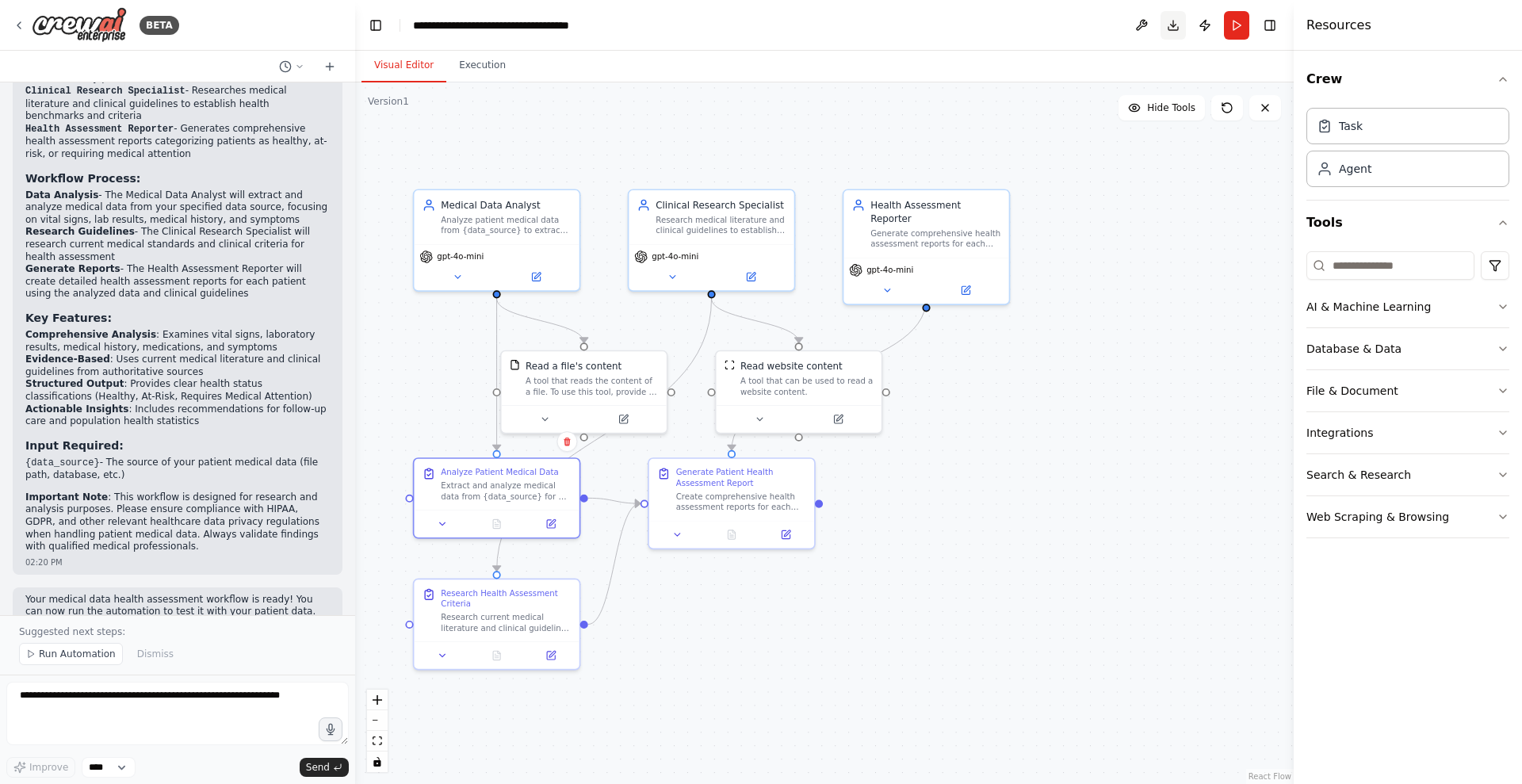
click at [1179, 27] on button "Download" at bounding box center [1173, 25] width 25 height 28
